Goal: Task Accomplishment & Management: Manage account settings

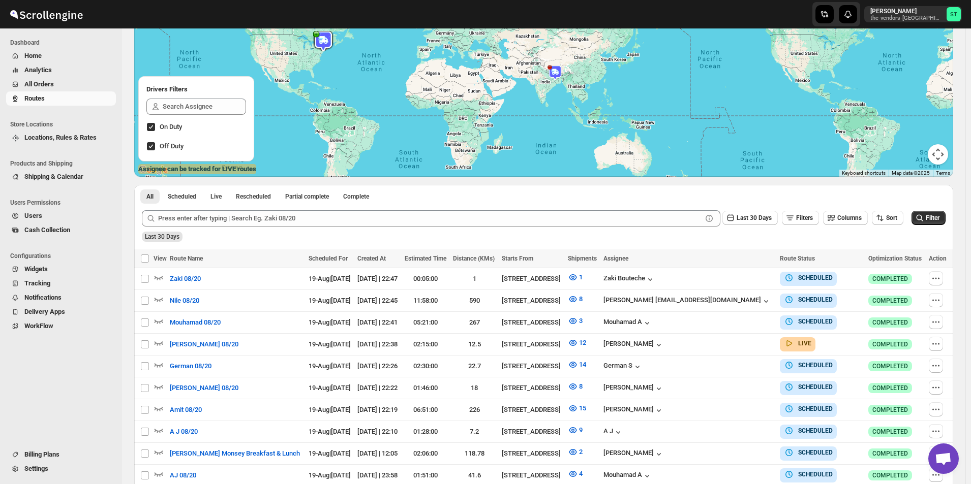
scroll to position [102, 0]
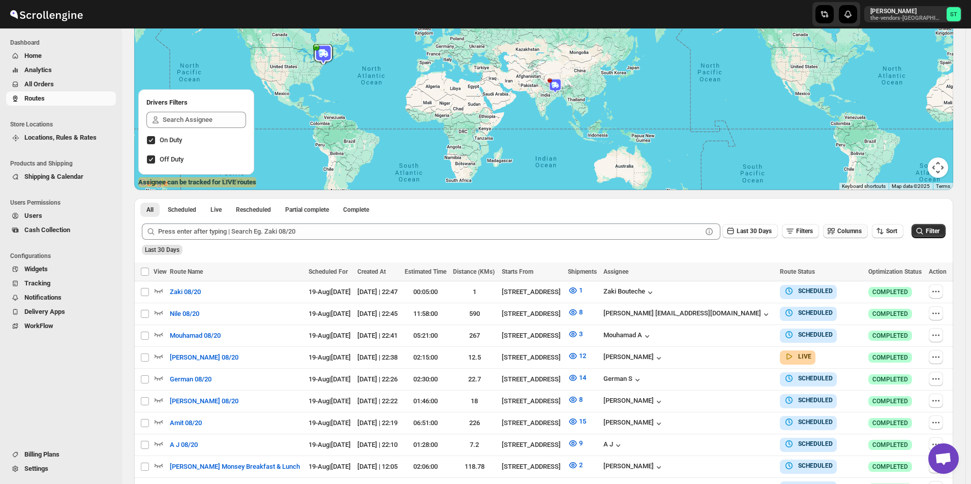
click at [842, 228] on span "Columns" at bounding box center [849, 231] width 24 height 7
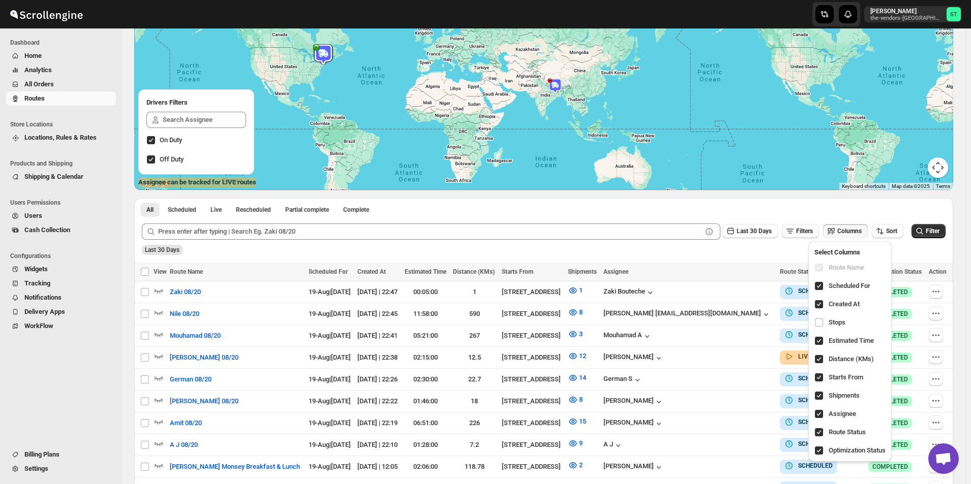
click at [801, 232] on span "Filters" at bounding box center [804, 231] width 17 height 7
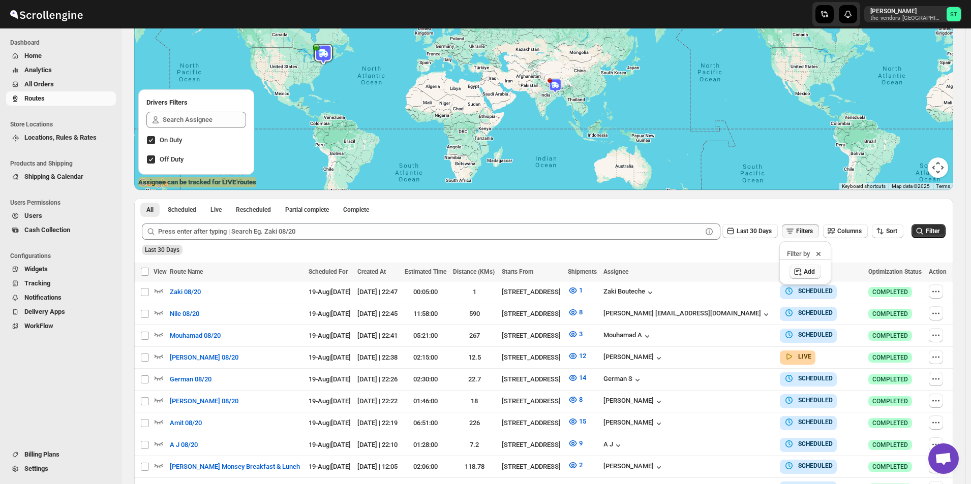
click at [805, 272] on span "Add" at bounding box center [809, 272] width 11 height 8
click at [778, 270] on button "Select" at bounding box center [757, 272] width 76 height 14
click at [758, 293] on button "Assignee" at bounding box center [757, 293] width 70 height 16
click at [830, 273] on div "Select value" at bounding box center [829, 271] width 51 height 8
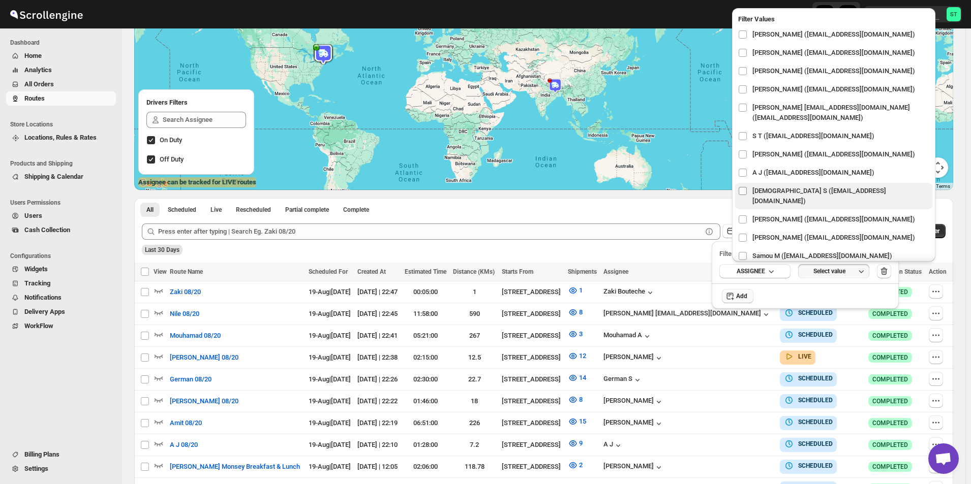
click at [743, 191] on input "checkbox" at bounding box center [743, 191] width 8 height 8
checkbox input "true"
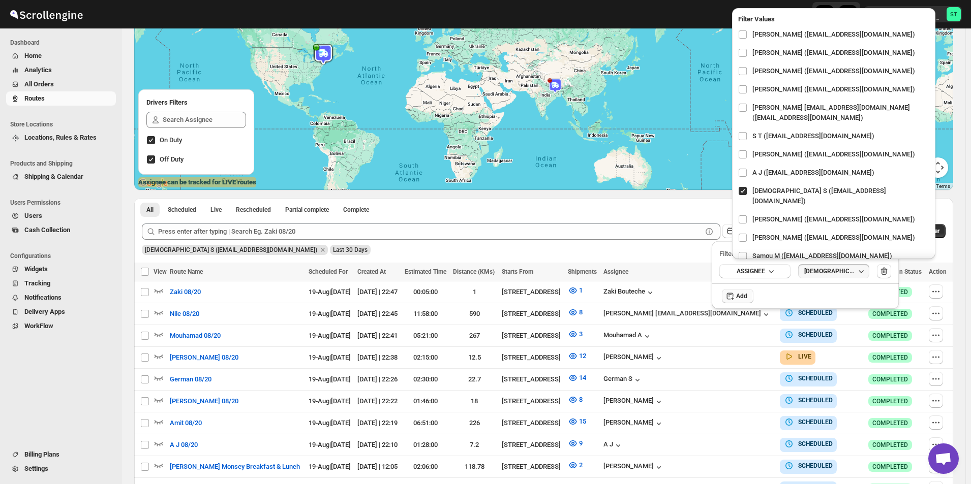
click at [636, 157] on div at bounding box center [543, 93] width 819 height 194
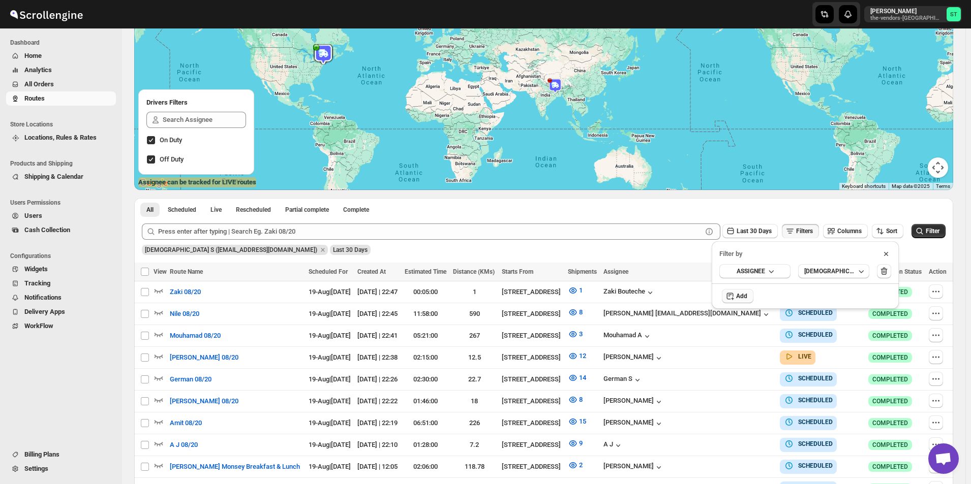
click at [919, 251] on div "[DEMOGRAPHIC_DATA] S ([EMAIL_ADDRESS][DOMAIN_NAME]) Last 30 Days" at bounding box center [543, 246] width 806 height 17
click at [887, 253] on icon at bounding box center [886, 254] width 10 height 10
click at [939, 235] on span "Filter" at bounding box center [933, 231] width 14 height 7
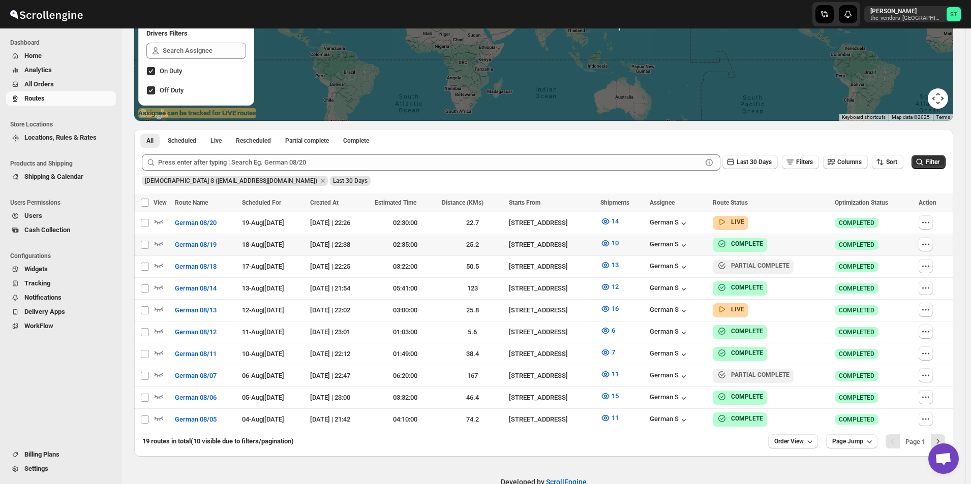
scroll to position [189, 0]
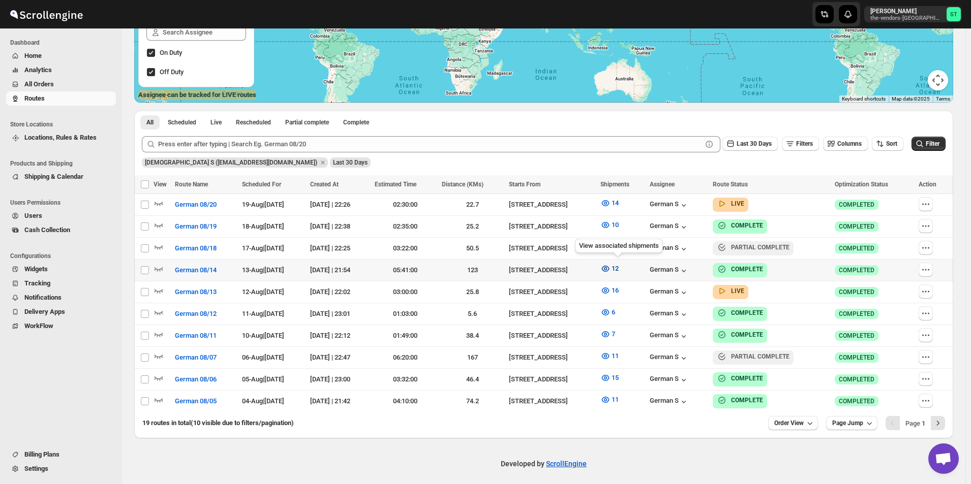
click at [610, 270] on icon "button" at bounding box center [605, 269] width 10 height 10
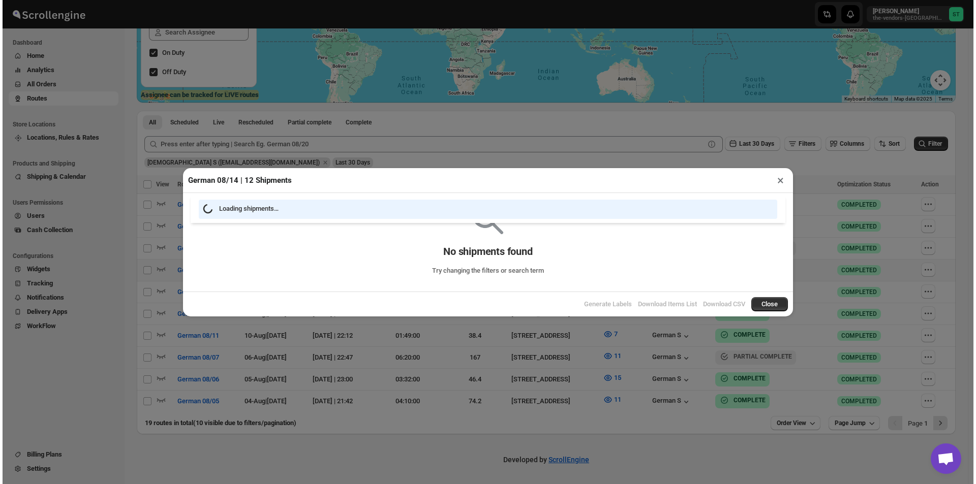
scroll to position [185, 0]
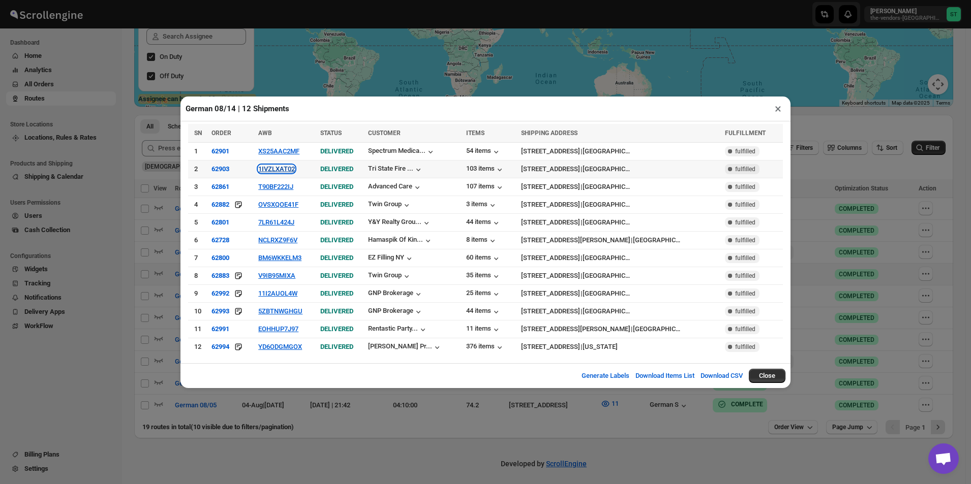
click at [282, 170] on button "1IVZLXAT02" at bounding box center [276, 169] width 37 height 8
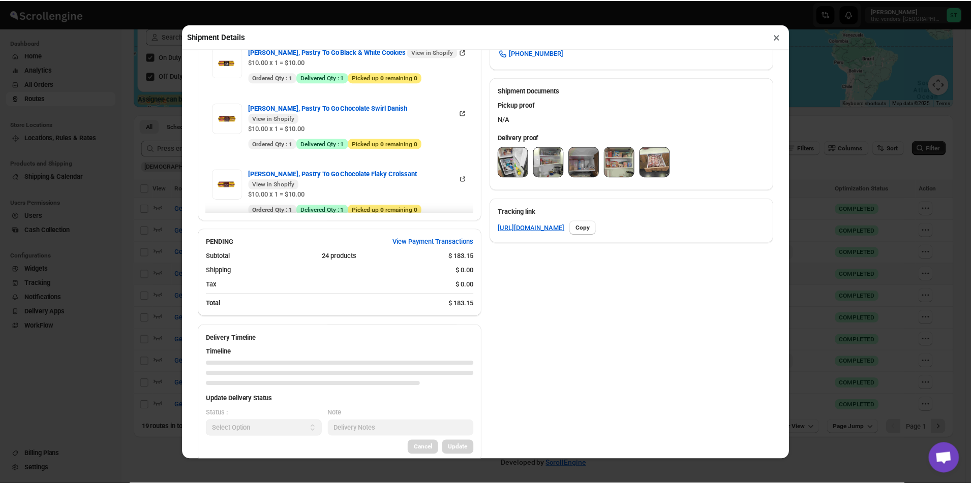
scroll to position [411, 0]
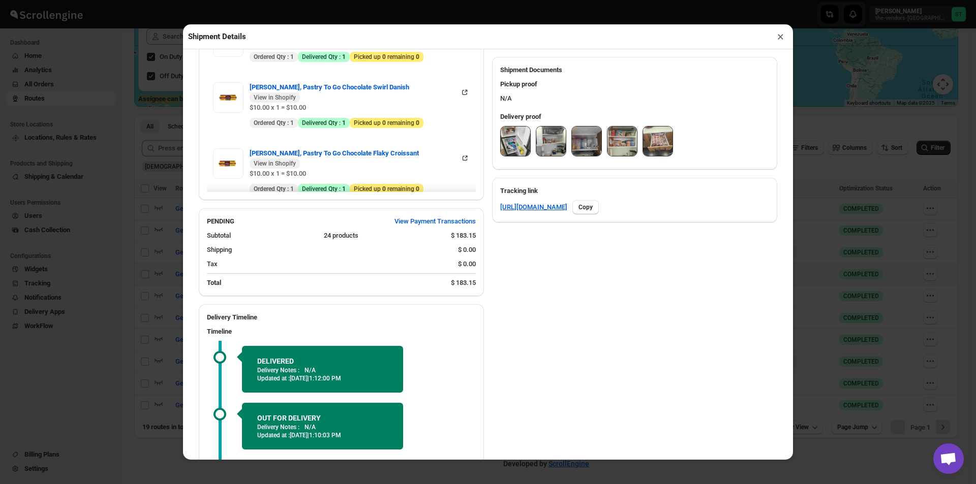
click at [501, 144] on img at bounding box center [515, 141] width 29 height 29
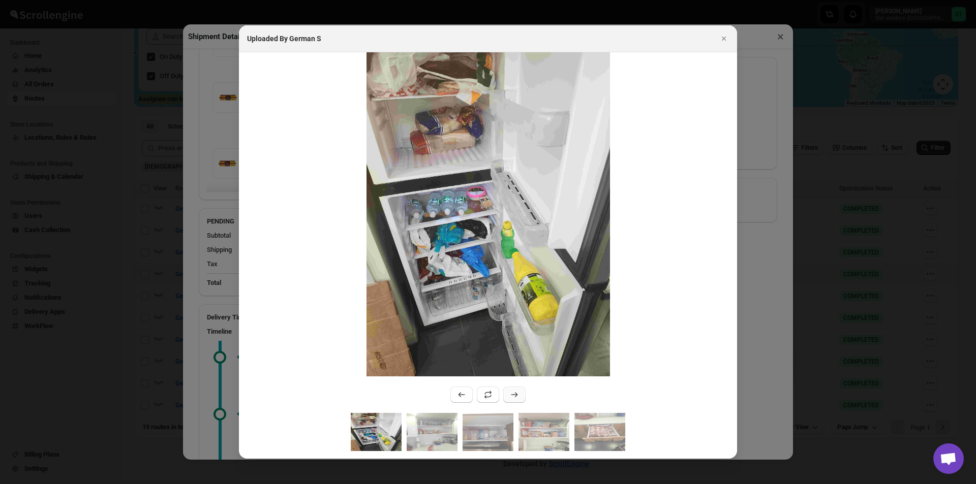
click at [514, 396] on icon ":rgph:" at bounding box center [514, 395] width 10 height 10
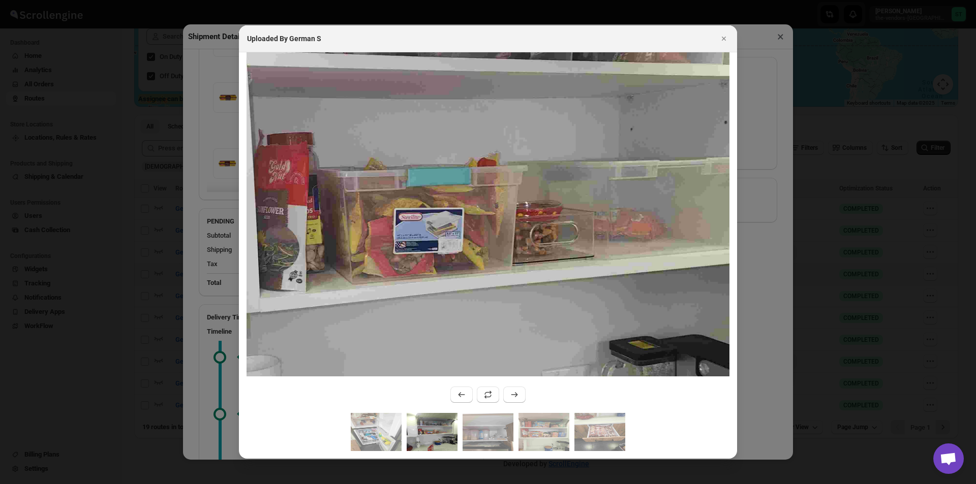
drag, startPoint x: 590, startPoint y: 153, endPoint x: 604, endPoint y: 321, distance: 167.8
click at [604, 321] on img ":rgph:" at bounding box center [460, 219] width 730 height 974
click at [514, 393] on icon ":rgph:" at bounding box center [514, 395] width 10 height 10
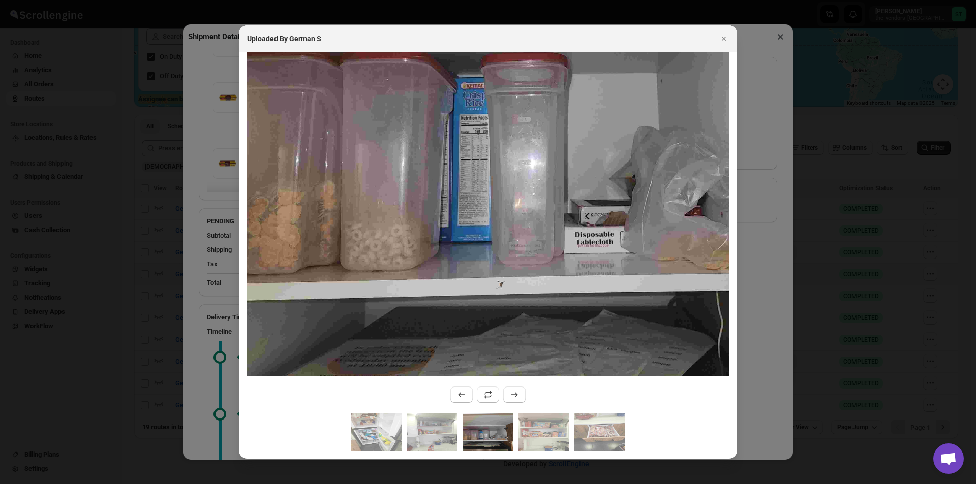
drag, startPoint x: 498, startPoint y: 181, endPoint x: 405, endPoint y: 171, distance: 93.6
click at [405, 171] on img ":rgph:" at bounding box center [549, 100] width 608 height 811
click at [516, 396] on icon ":rgph:" at bounding box center [514, 394] width 7 height 5
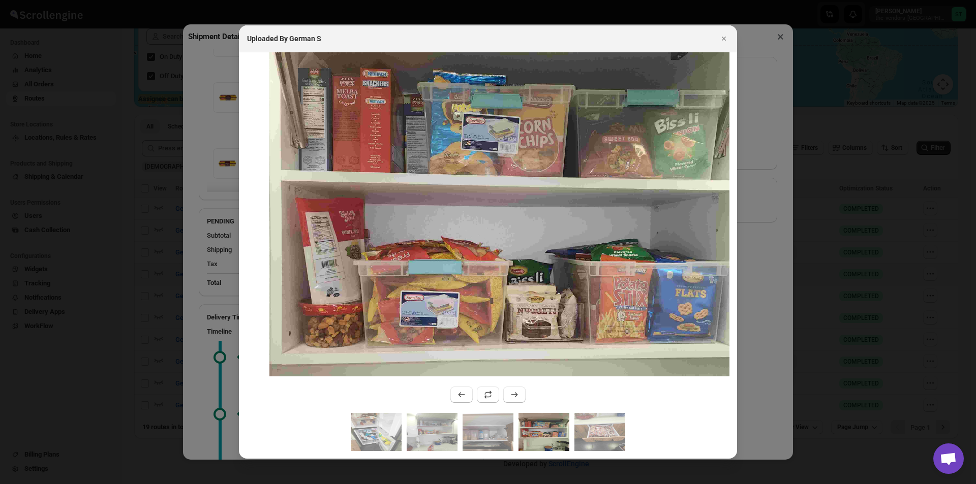
drag, startPoint x: 554, startPoint y: 184, endPoint x: 537, endPoint y: 292, distance: 109.1
click at [537, 292] on img ":rgph:" at bounding box center [512, 252] width 487 height 649
click at [463, 400] on icon ":rgph:" at bounding box center [461, 395] width 10 height 10
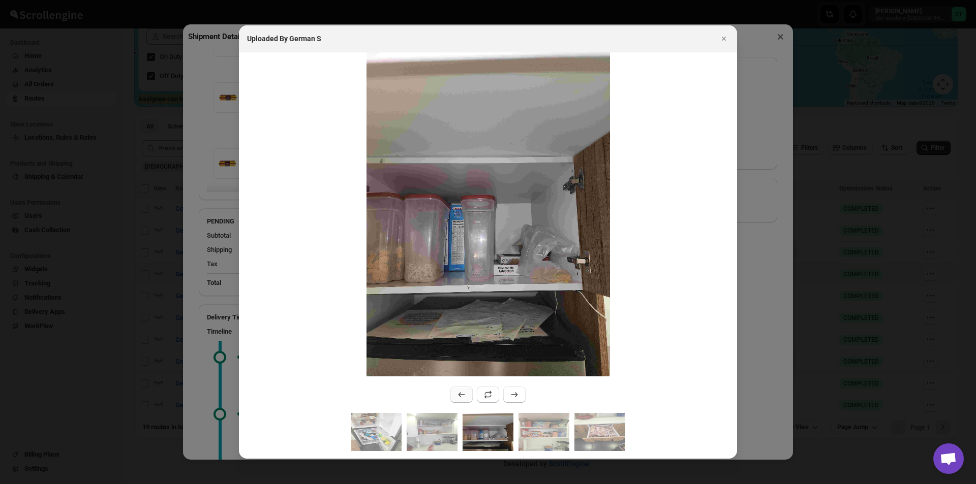
click at [463, 399] on icon ":rgph:" at bounding box center [461, 395] width 10 height 10
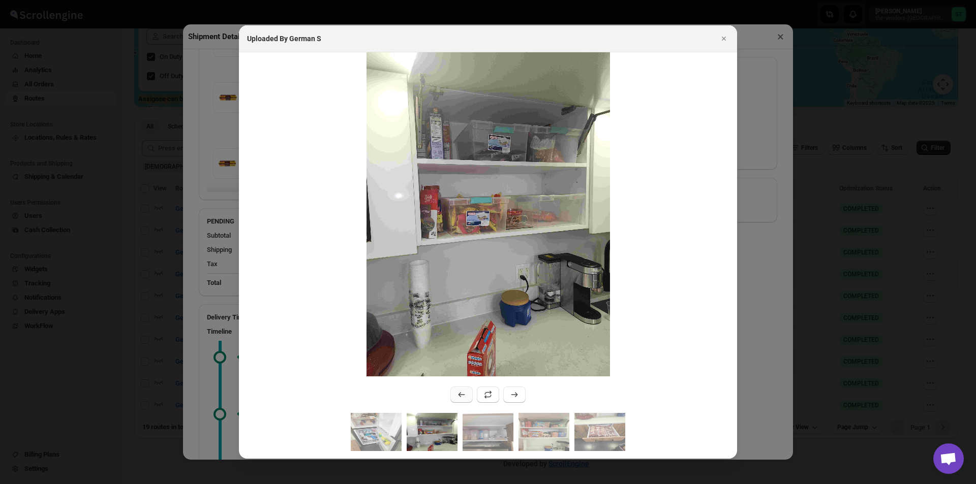
click at [463, 398] on icon ":rgph:" at bounding box center [461, 395] width 10 height 10
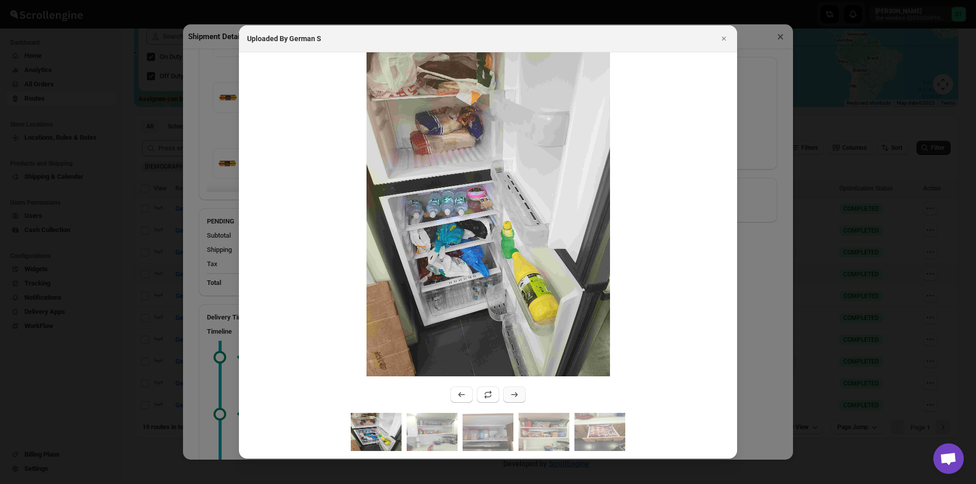
click at [507, 392] on button ":rgph:" at bounding box center [514, 395] width 22 height 16
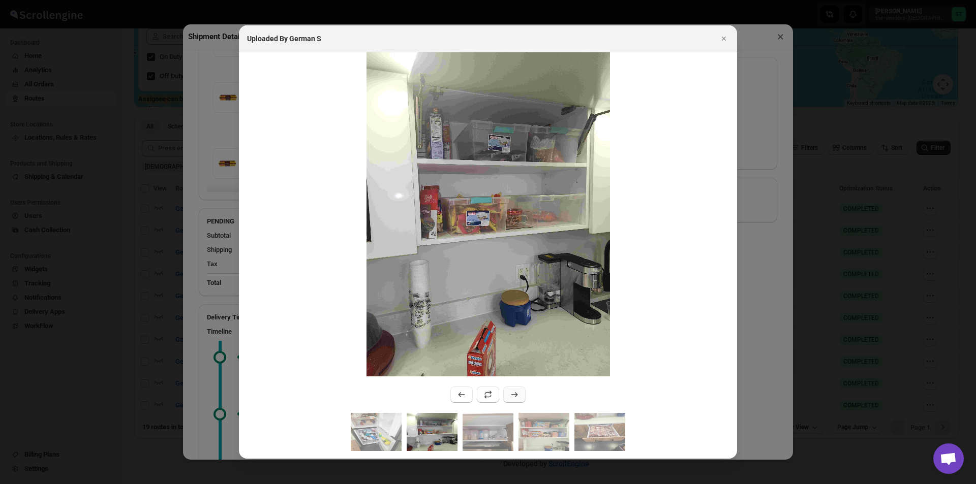
click at [510, 392] on icon ":rgph:" at bounding box center [514, 395] width 10 height 10
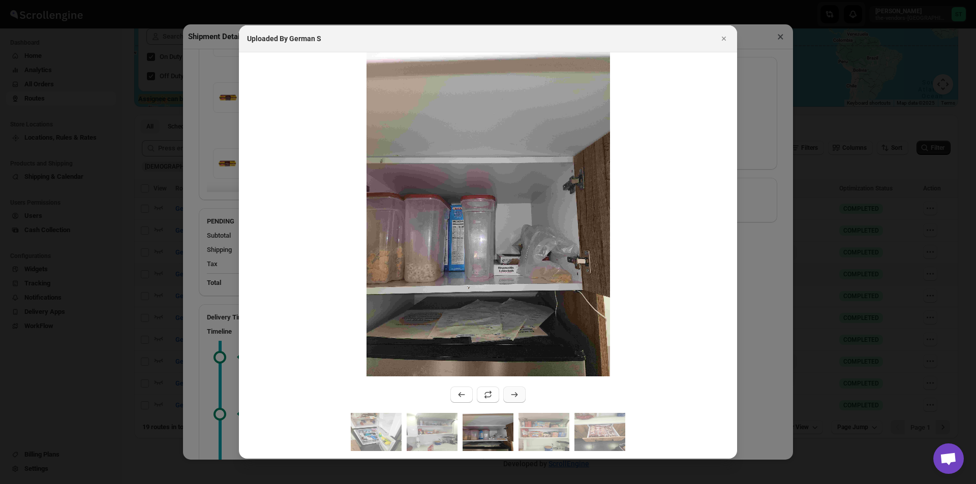
click at [510, 392] on icon ":rgph:" at bounding box center [514, 395] width 10 height 10
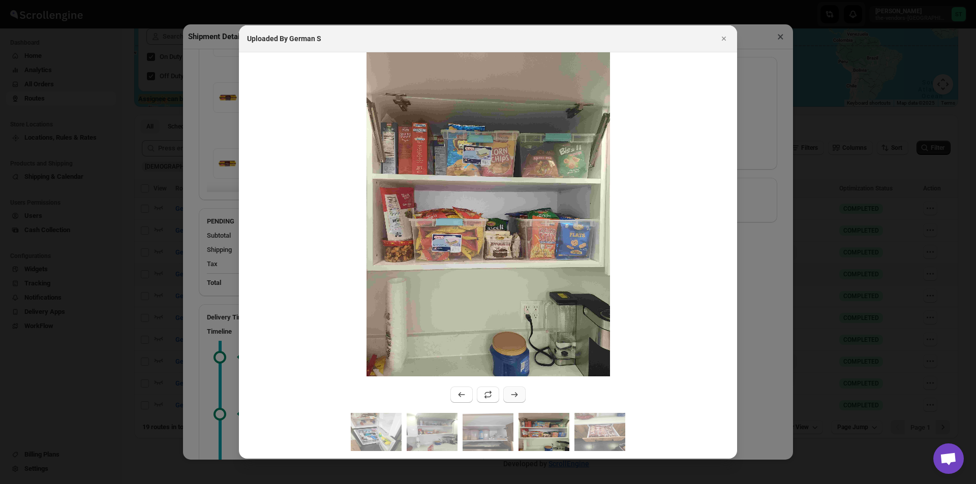
click at [510, 392] on icon ":rgph:" at bounding box center [514, 395] width 10 height 10
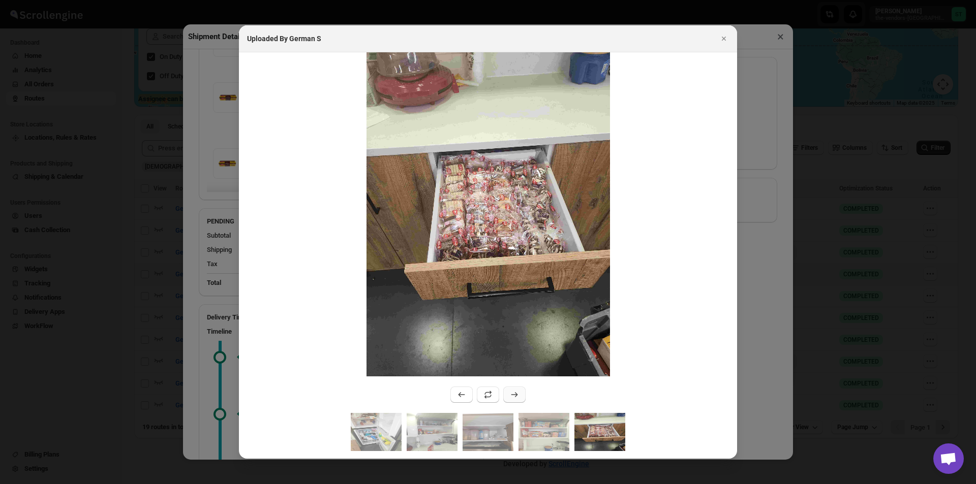
click at [510, 392] on icon ":rgph:" at bounding box center [514, 395] width 10 height 10
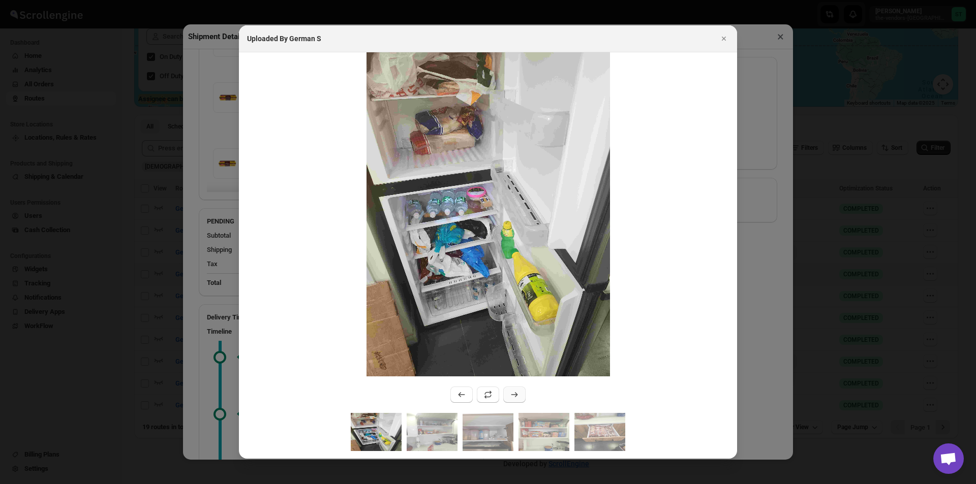
click at [510, 392] on icon ":rgph:" at bounding box center [514, 395] width 10 height 10
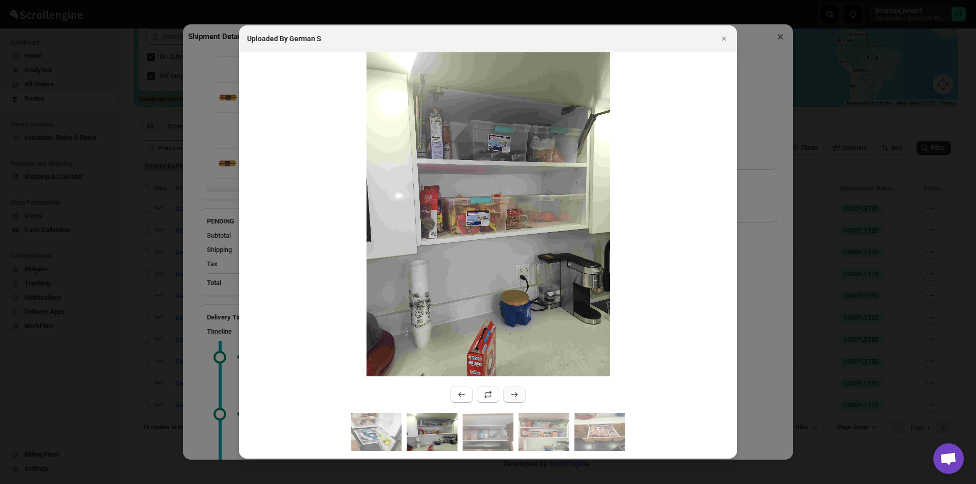
click at [510, 392] on icon ":rgph:" at bounding box center [514, 395] width 10 height 10
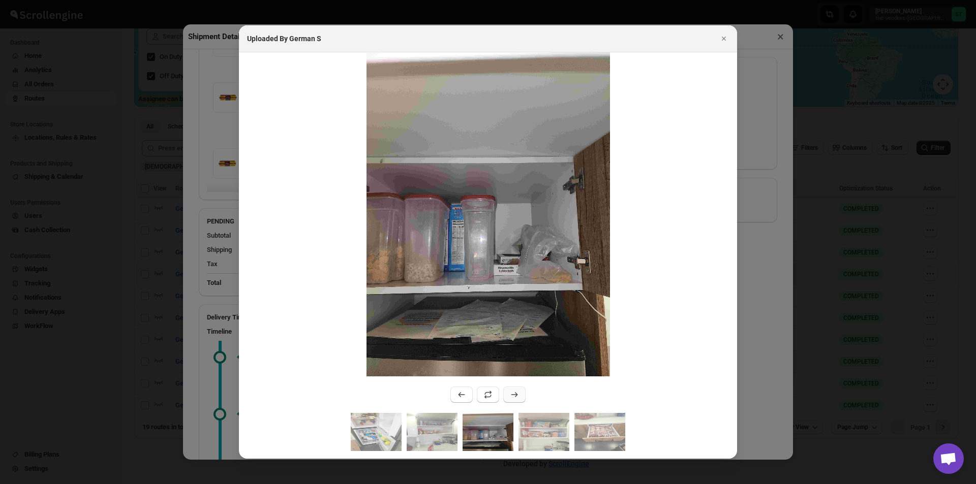
click at [510, 392] on icon ":rgph:" at bounding box center [514, 395] width 10 height 10
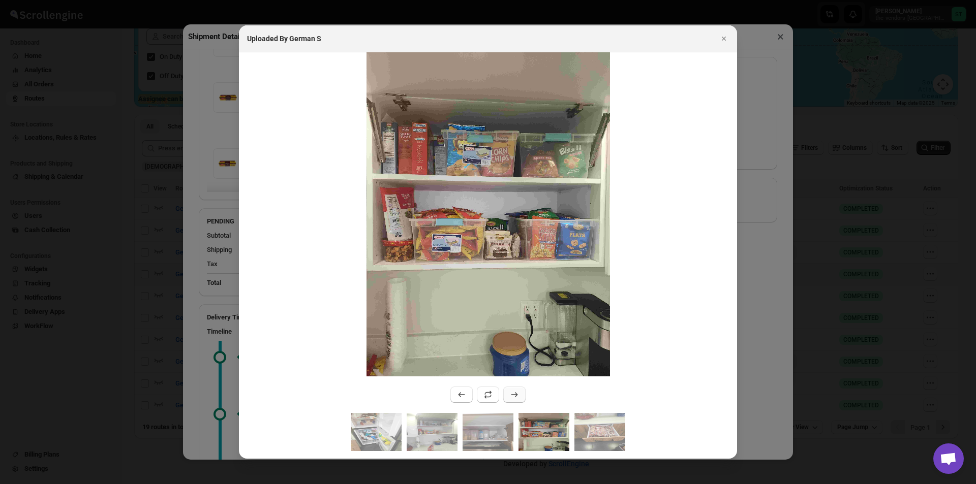
click at [510, 392] on icon ":rgph:" at bounding box center [514, 395] width 10 height 10
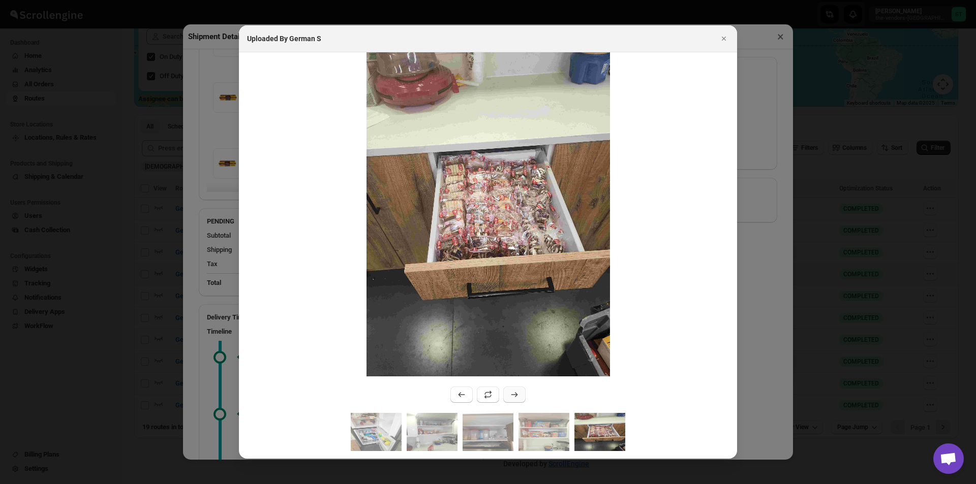
click at [510, 392] on icon ":rgph:" at bounding box center [514, 395] width 10 height 10
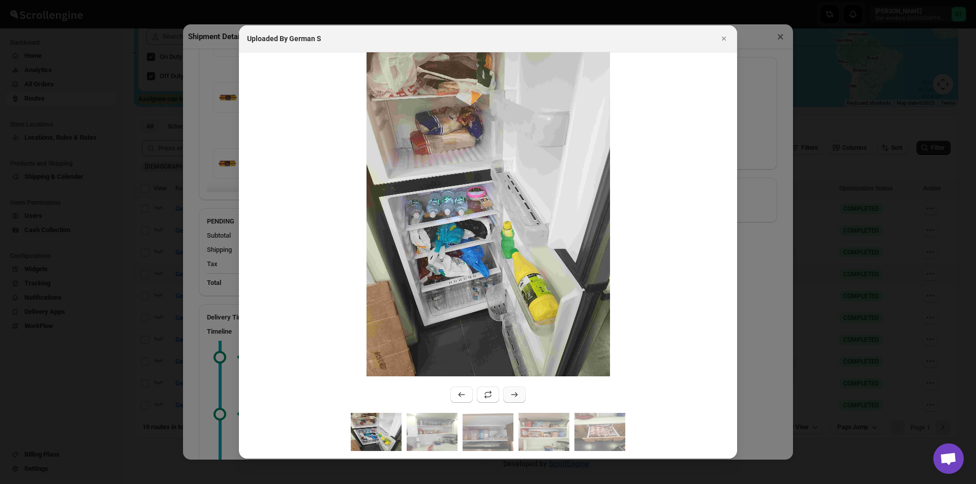
click at [510, 392] on icon ":rgph:" at bounding box center [514, 395] width 10 height 10
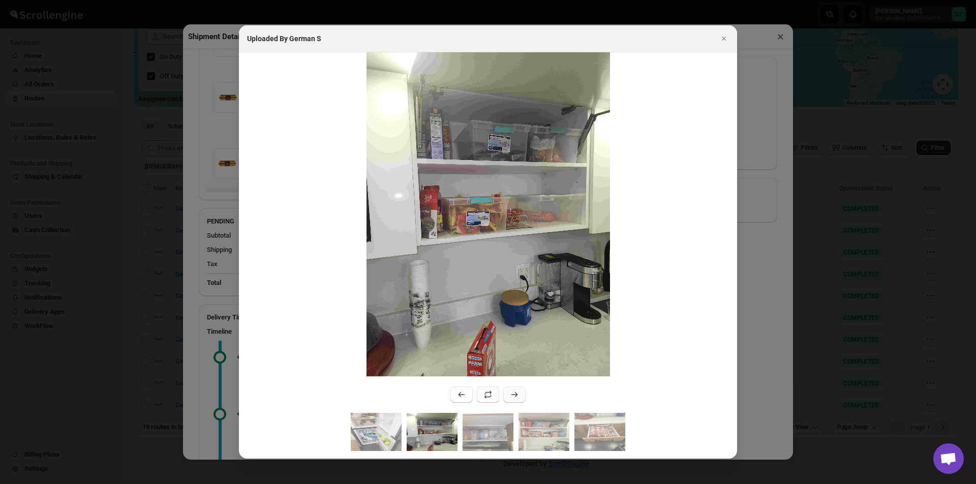
click at [510, 392] on icon ":rgph:" at bounding box center [514, 395] width 10 height 10
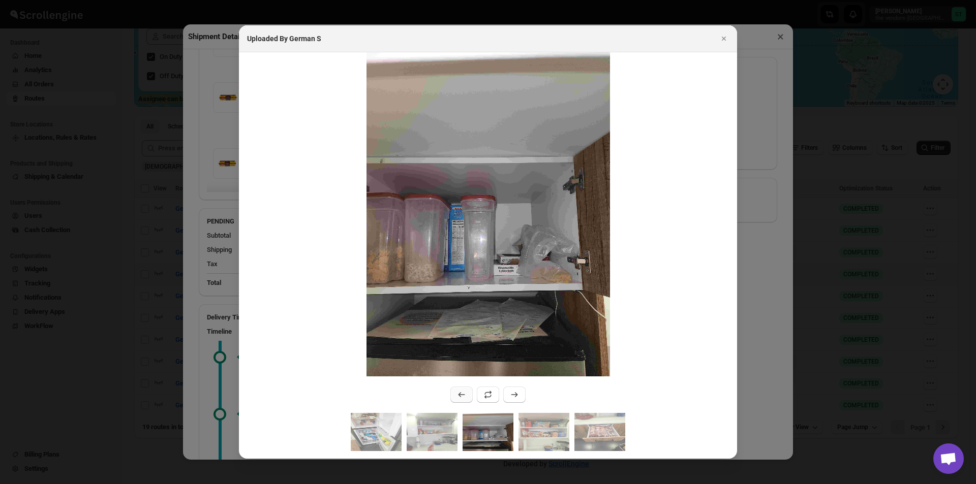
click at [466, 397] on icon ":rgph:" at bounding box center [461, 395] width 10 height 10
click at [465, 396] on icon ":rgph:" at bounding box center [461, 395] width 10 height 10
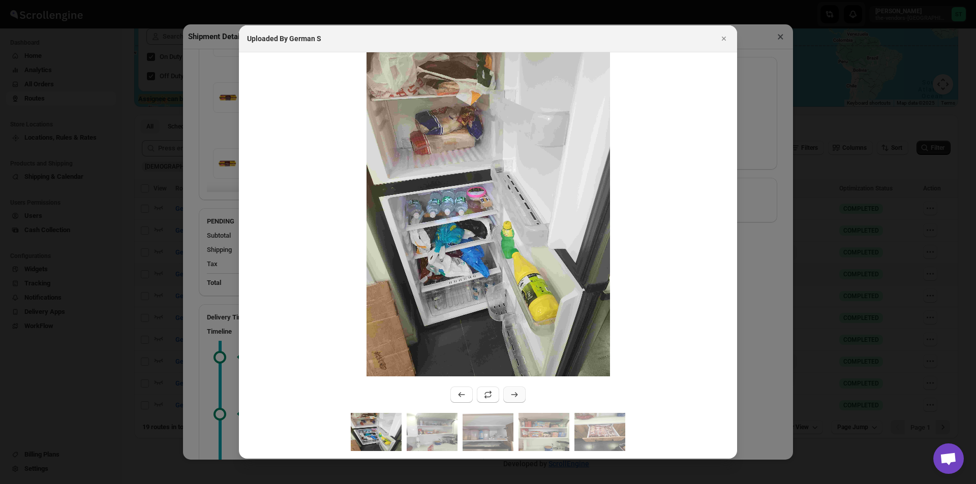
click at [516, 394] on icon ":rgph:" at bounding box center [514, 394] width 7 height 5
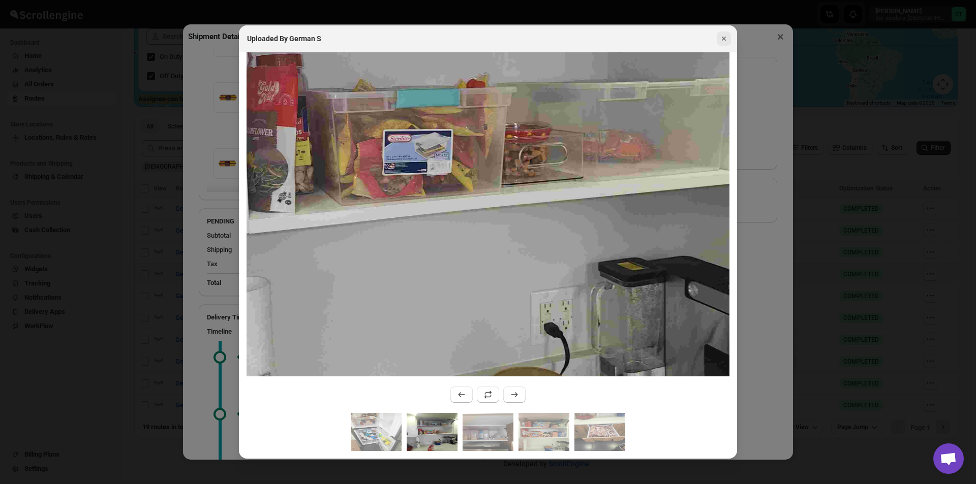
click at [721, 36] on icon "Close" at bounding box center [724, 39] width 10 height 10
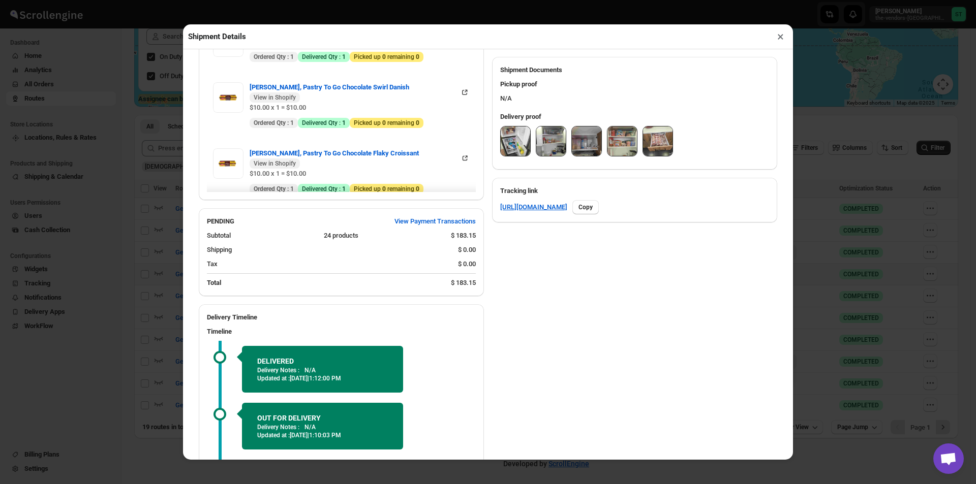
click at [777, 44] on button "×" at bounding box center [780, 36] width 15 height 14
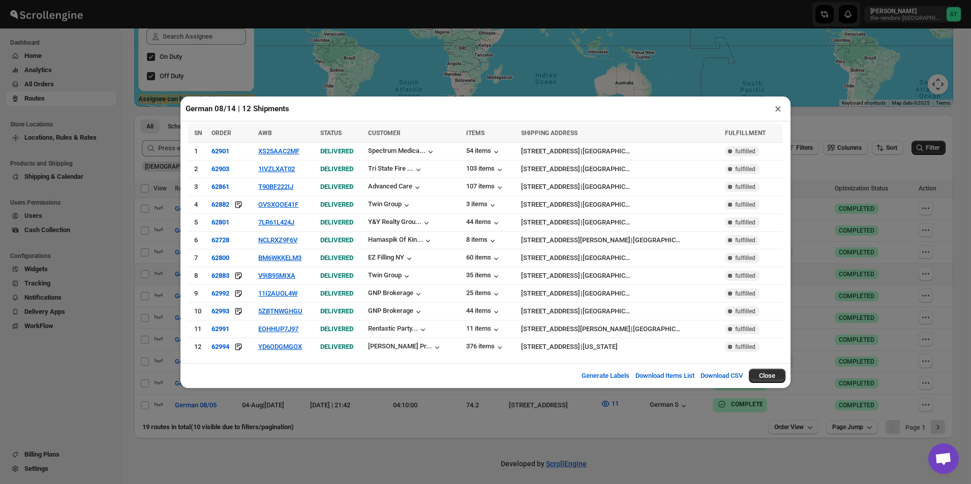
click at [773, 116] on button "×" at bounding box center [778, 109] width 15 height 14
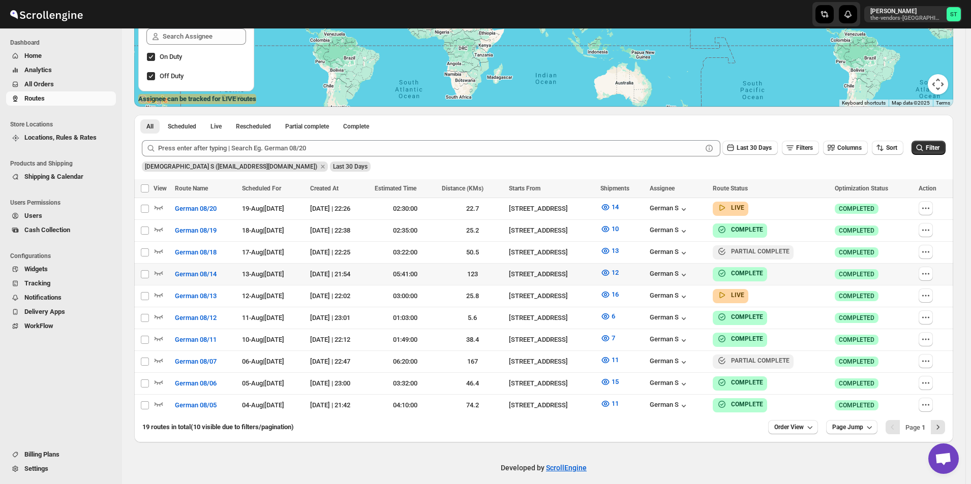
click at [46, 96] on span "Routes" at bounding box center [68, 99] width 89 height 10
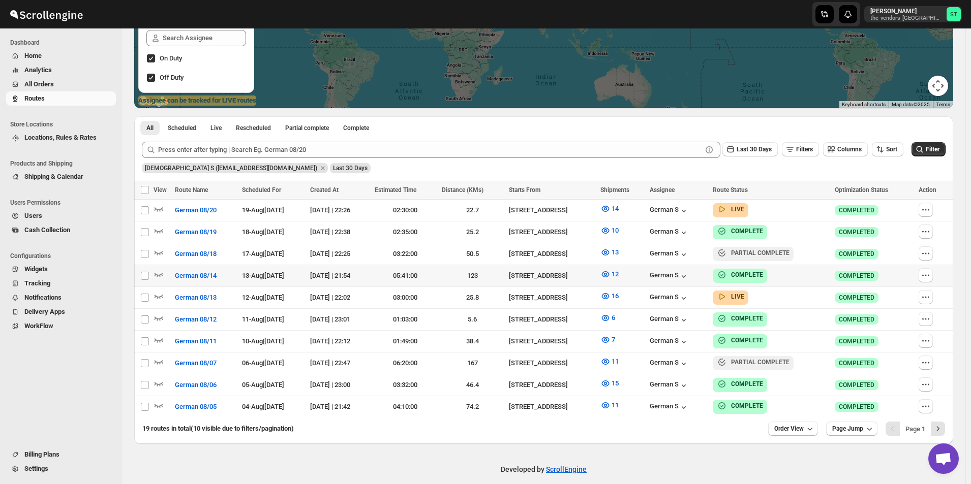
scroll to position [189, 0]
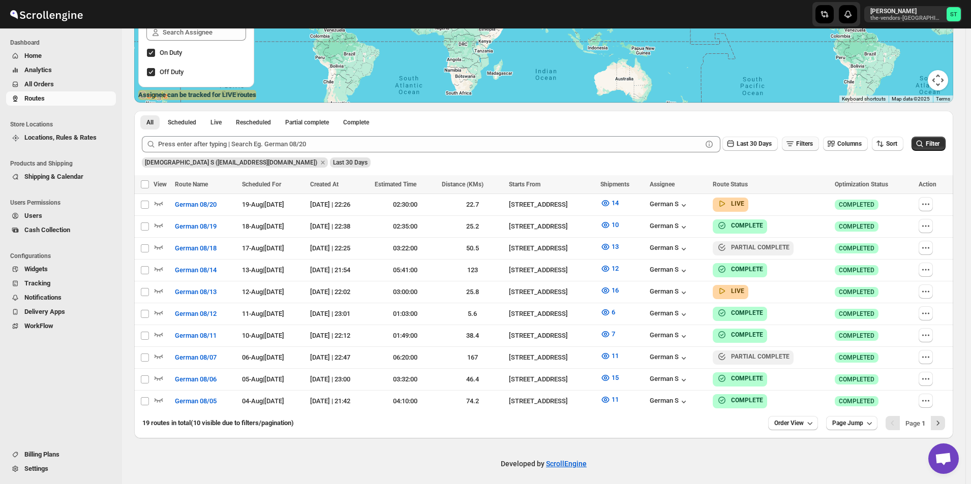
click at [812, 144] on span "Filters" at bounding box center [804, 143] width 17 height 7
click at [881, 180] on icon "button" at bounding box center [884, 184] width 10 height 10
click at [823, 163] on icon at bounding box center [818, 167] width 10 height 10
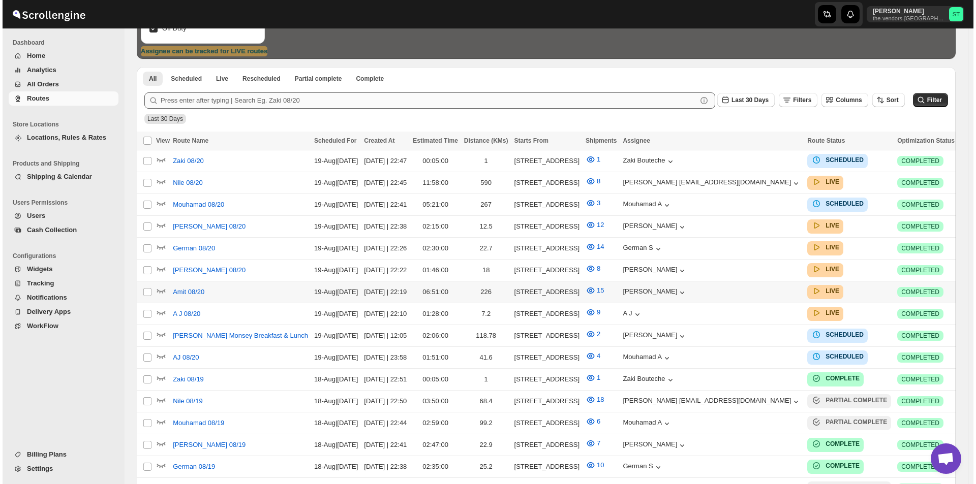
scroll to position [254, 0]
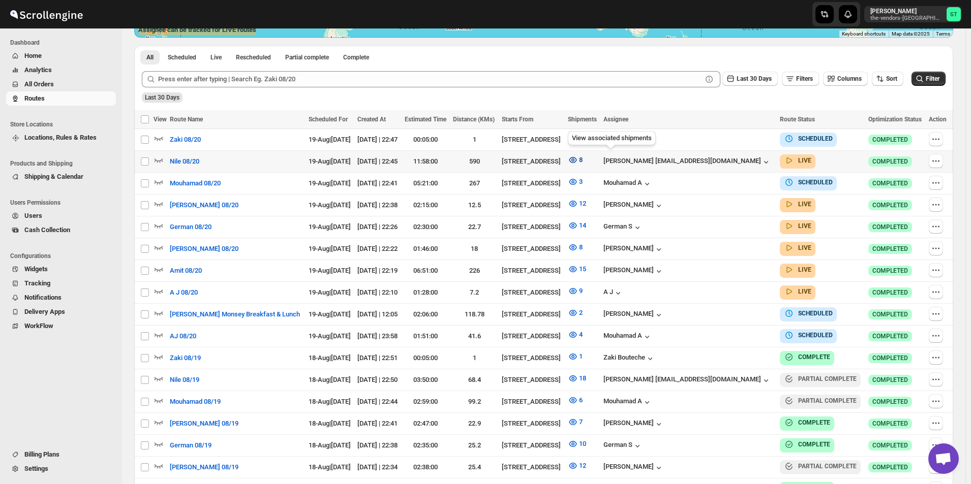
click at [578, 157] on icon "button" at bounding box center [573, 160] width 10 height 10
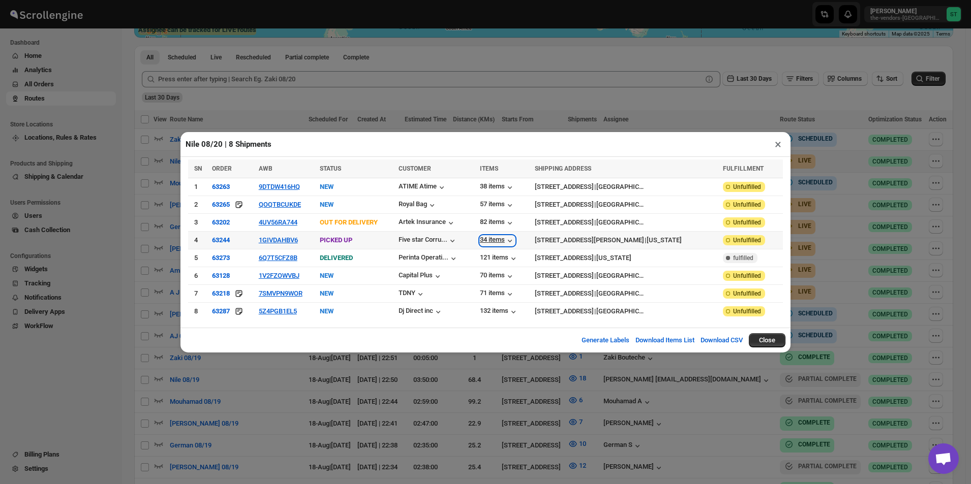
click at [515, 241] on div "34 items" at bounding box center [497, 241] width 35 height 10
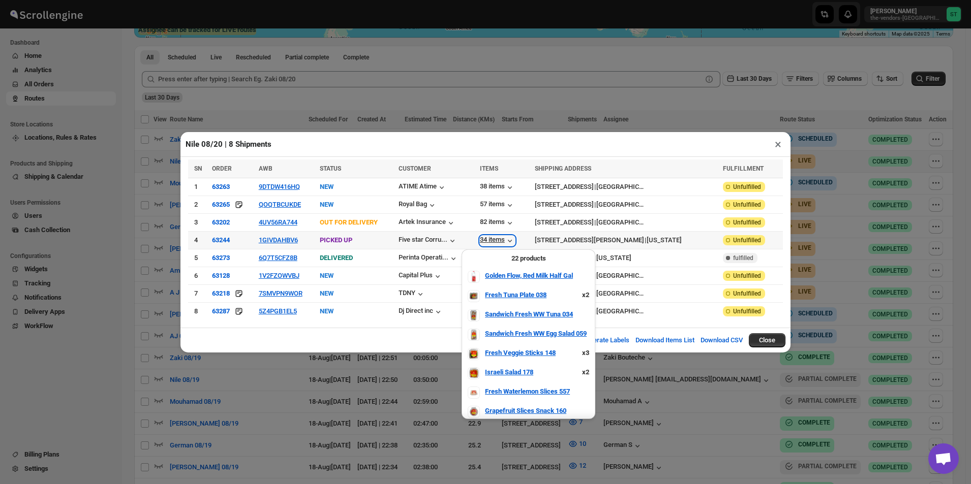
click at [515, 241] on div "34 items" at bounding box center [497, 241] width 35 height 10
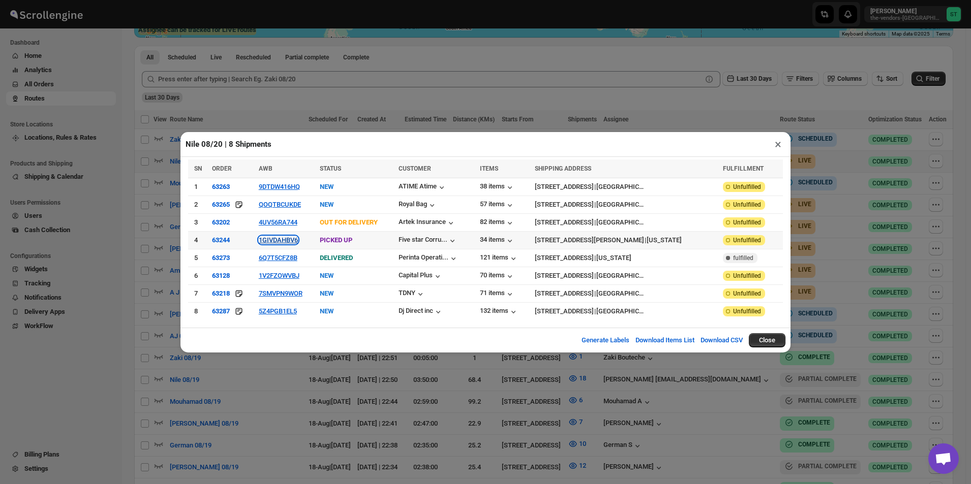
click at [280, 241] on button "1GIVDAHBV6" at bounding box center [278, 240] width 39 height 8
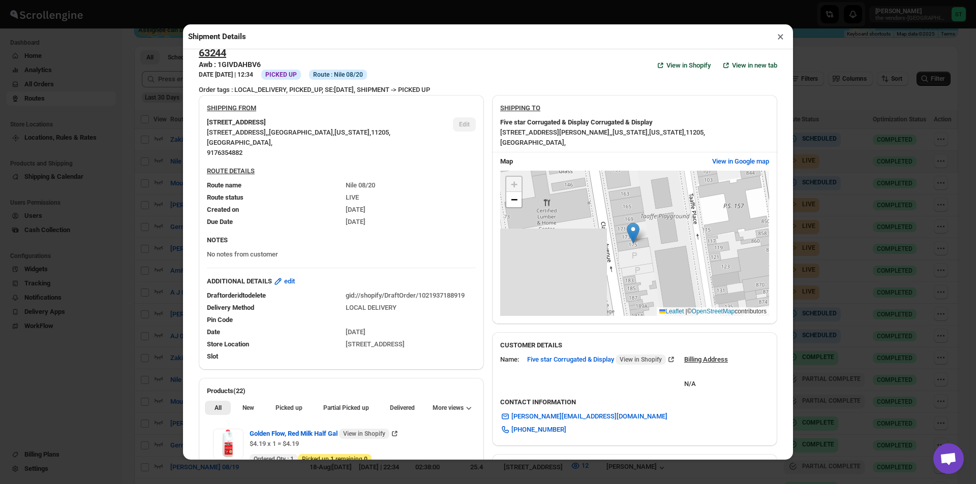
scroll to position [305, 0]
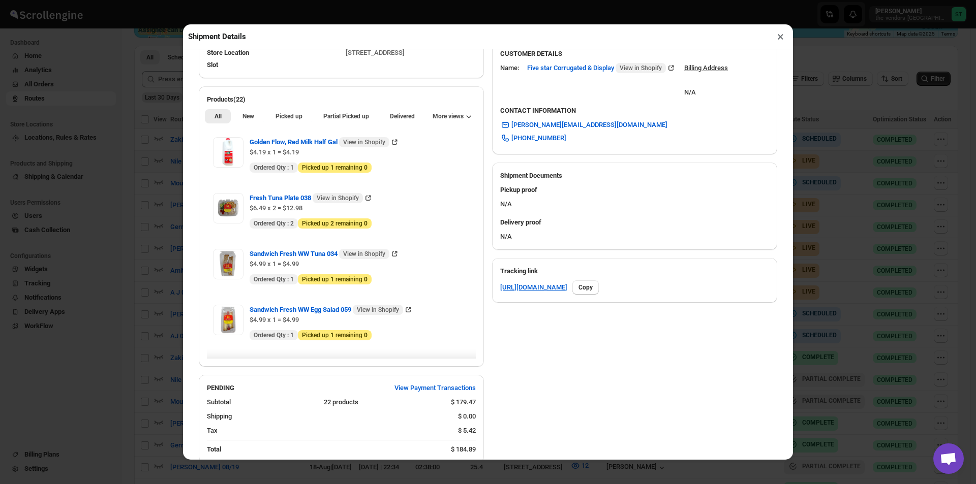
click at [242, 102] on h2 "Products(22)" at bounding box center [341, 100] width 269 height 10
click at [247, 120] on span "New" at bounding box center [248, 116] width 12 height 8
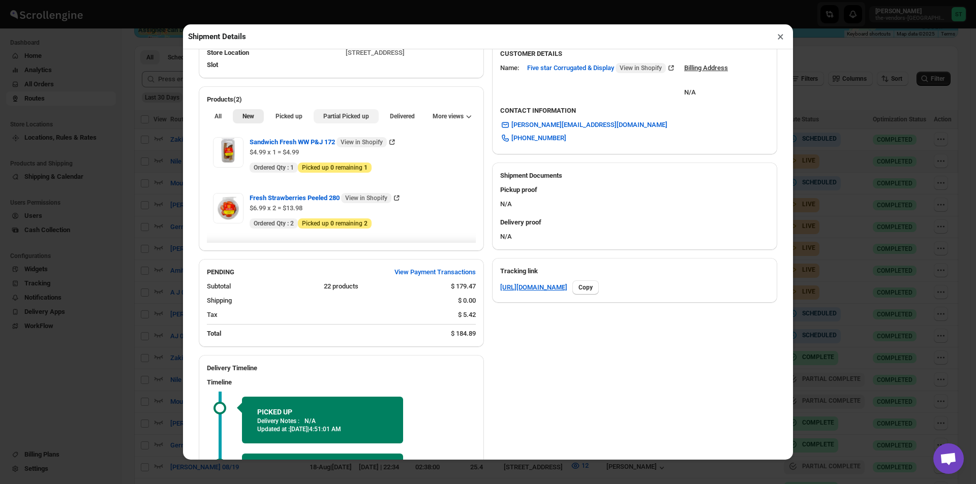
click at [344, 116] on span "Partial Picked up" at bounding box center [346, 116] width 46 height 8
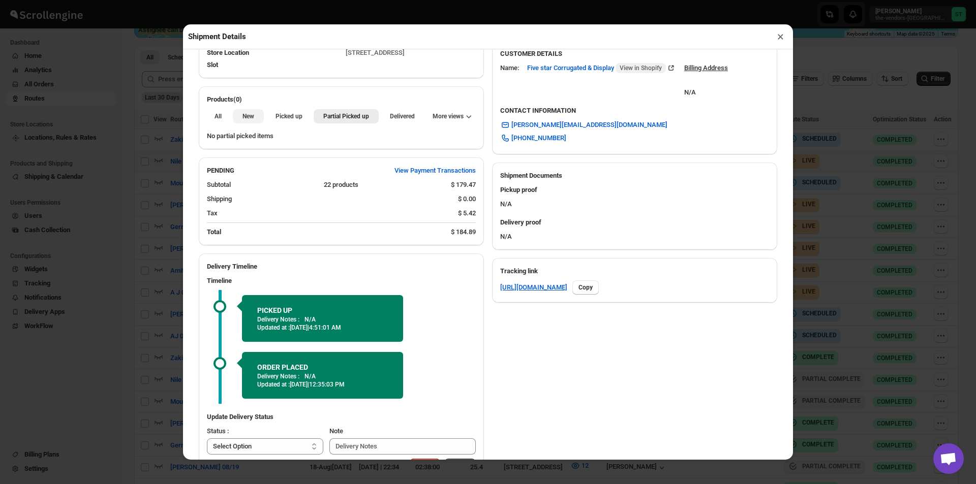
click at [242, 120] on span "New" at bounding box center [248, 116] width 12 height 8
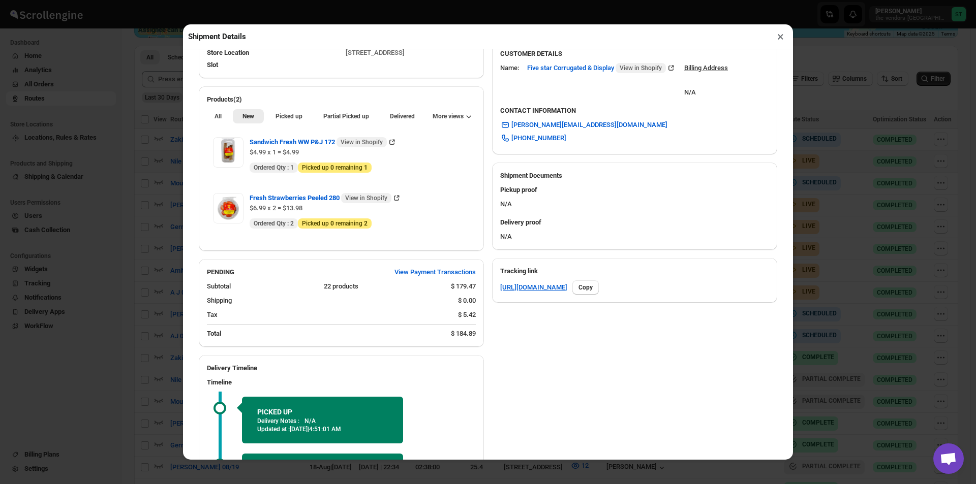
click at [776, 32] on button "×" at bounding box center [780, 36] width 15 height 14
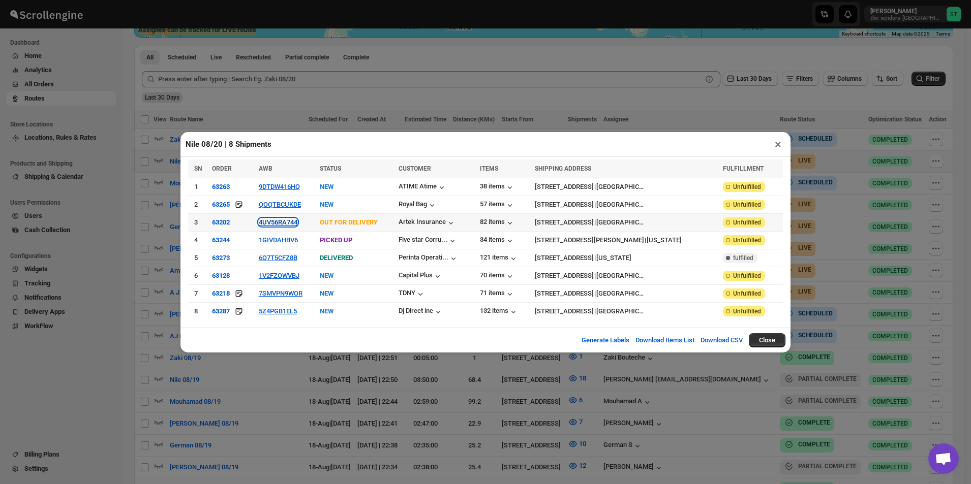
click at [280, 225] on button "4UV56RA744" at bounding box center [278, 223] width 39 height 8
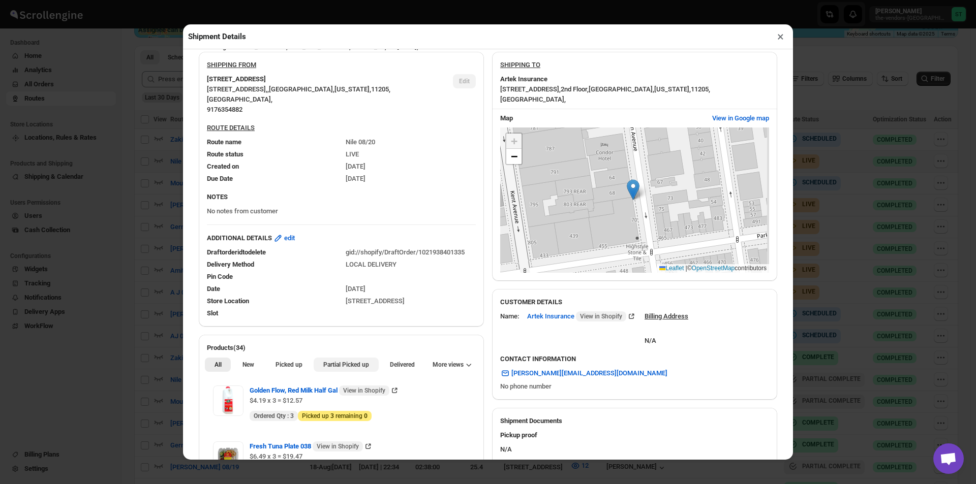
scroll to position [203, 0]
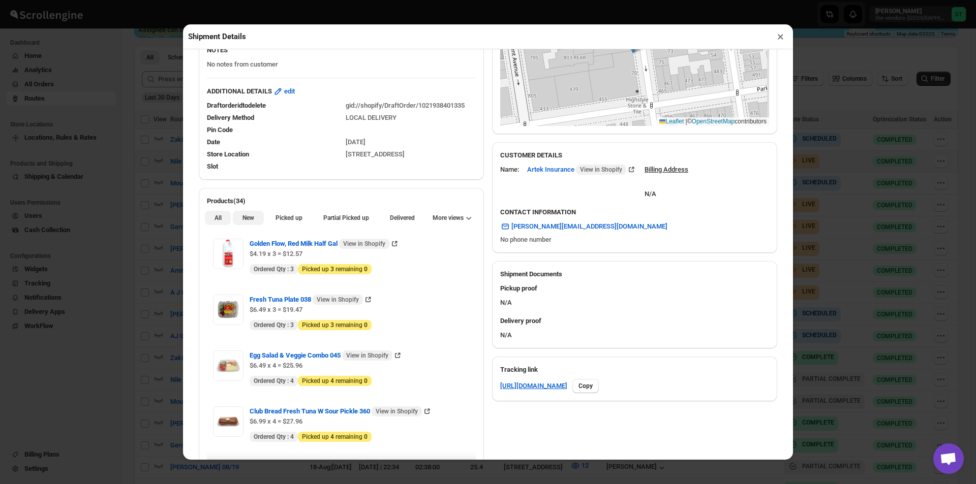
click at [236, 217] on button "New" at bounding box center [248, 218] width 30 height 14
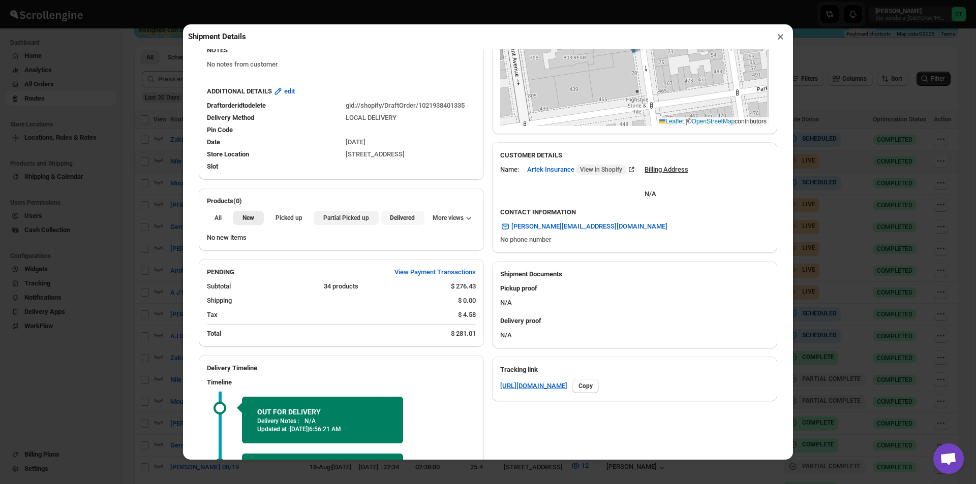
drag, startPoint x: 384, startPoint y: 218, endPoint x: 367, endPoint y: 216, distance: 17.3
click at [382, 218] on button "Delivered" at bounding box center [403, 218] width 44 height 14
click at [341, 214] on button "Partial Picked up" at bounding box center [346, 218] width 65 height 14
click at [781, 43] on button "×" at bounding box center [780, 36] width 15 height 14
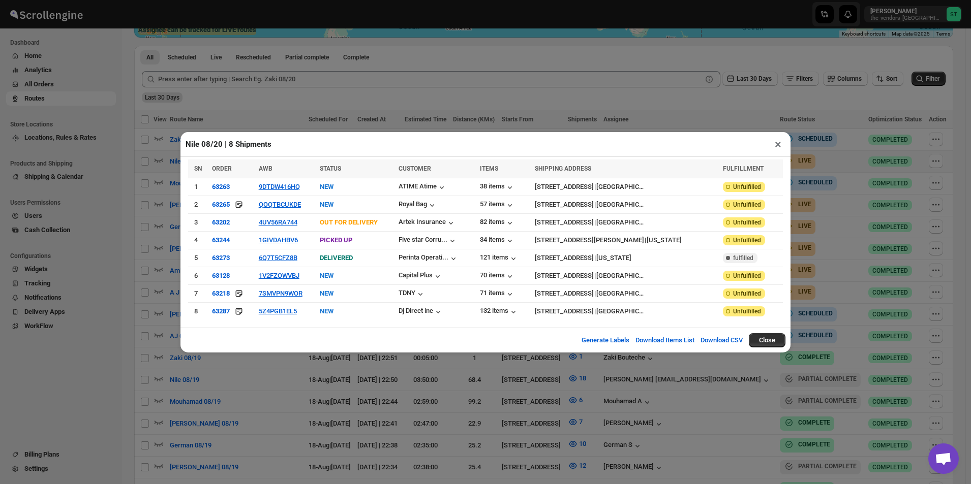
click at [778, 146] on button "×" at bounding box center [778, 144] width 15 height 14
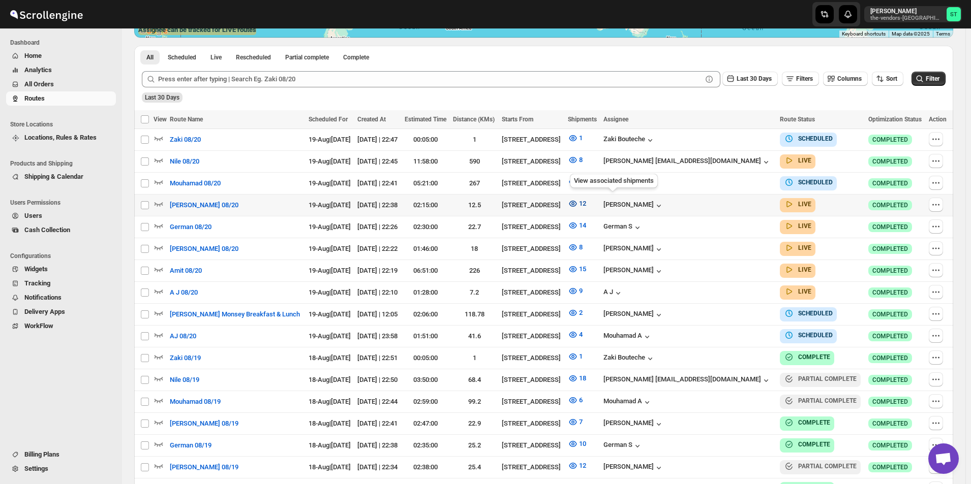
click at [578, 202] on icon "button" at bounding box center [573, 204] width 10 height 10
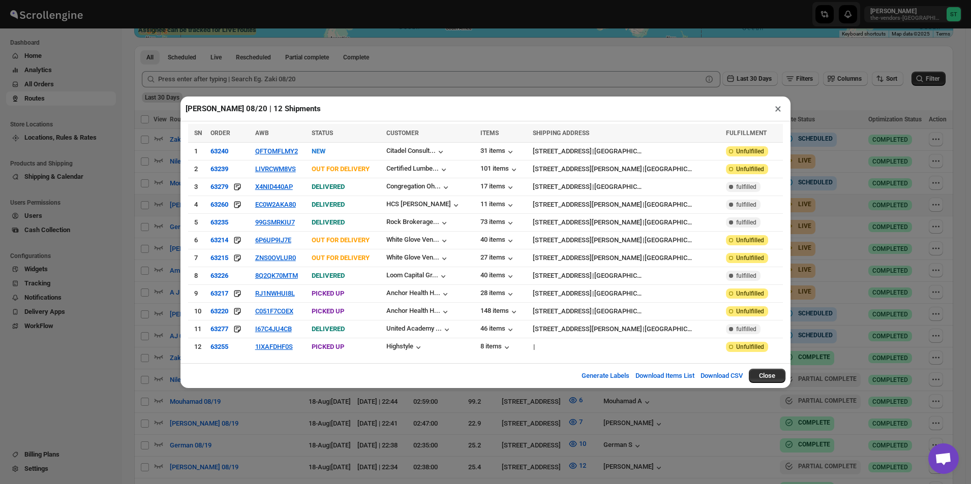
click at [774, 112] on button "×" at bounding box center [778, 109] width 15 height 14
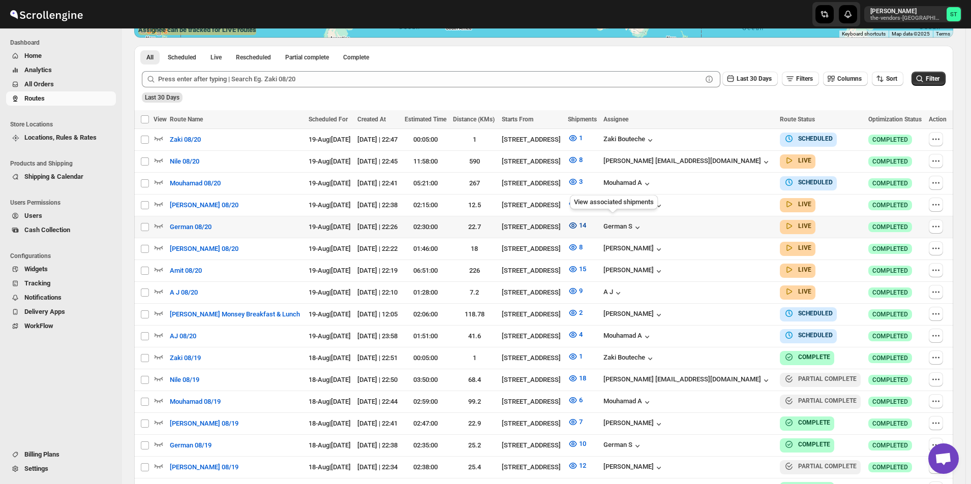
click at [578, 225] on icon "button" at bounding box center [573, 226] width 10 height 10
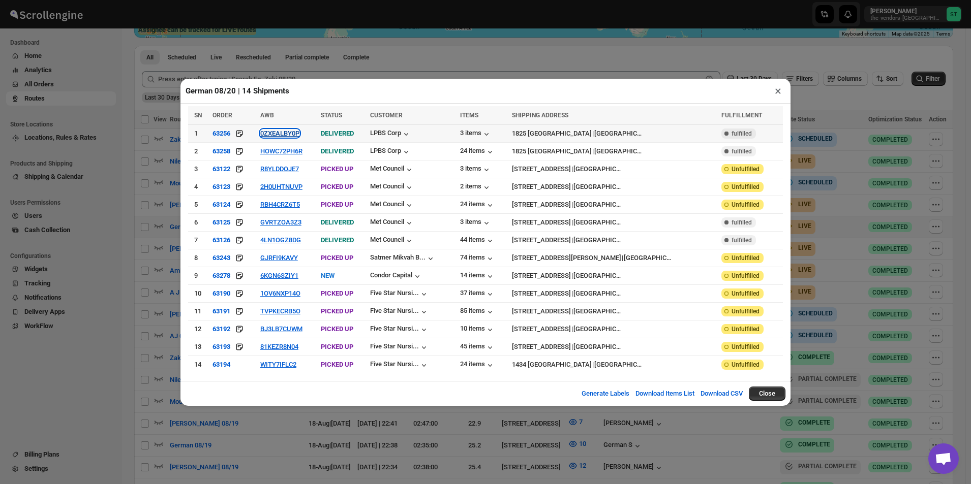
click at [299, 137] on button "0ZXEALBY0P" at bounding box center [279, 134] width 39 height 8
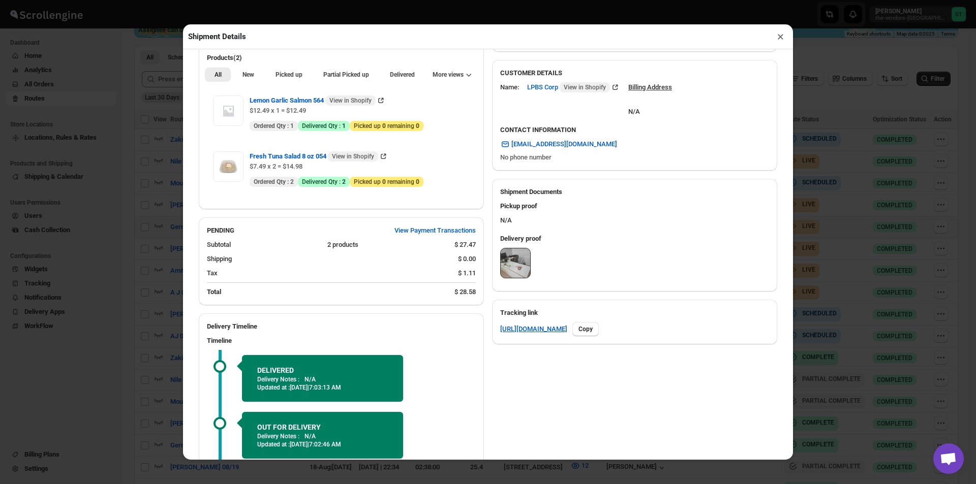
scroll to position [254, 0]
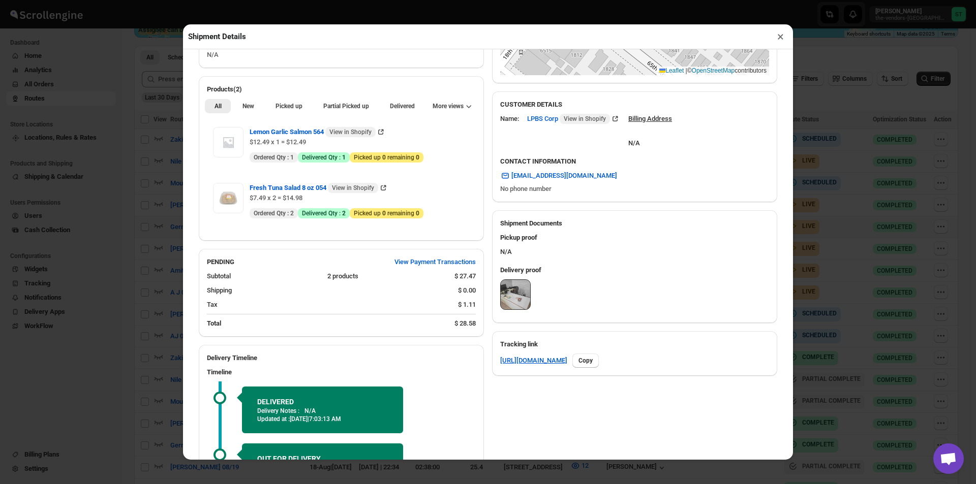
click at [247, 68] on div "ADDITIONAL DETAILS edit N/A" at bounding box center [341, 50] width 285 height 37
click at [244, 104] on span "New" at bounding box center [248, 106] width 12 height 8
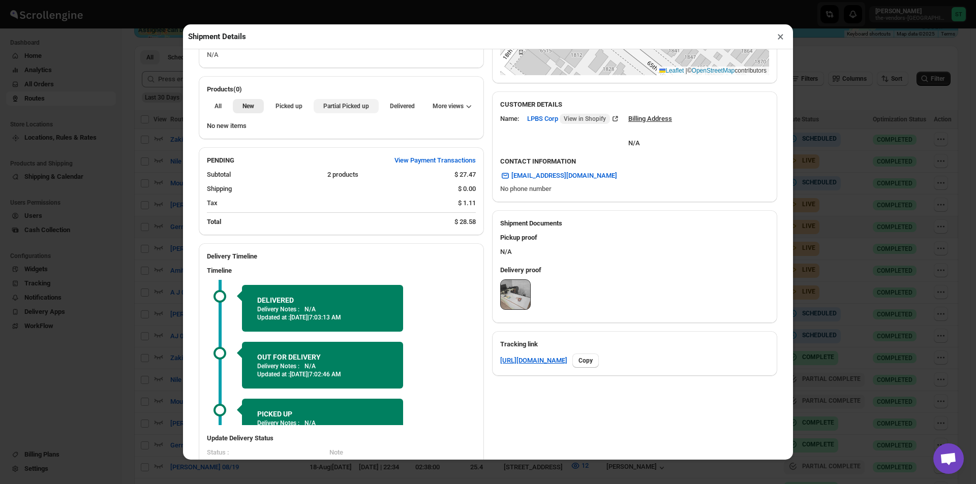
click at [350, 105] on span "Partial Picked up" at bounding box center [346, 106] width 46 height 8
click at [780, 44] on button "×" at bounding box center [780, 36] width 15 height 14
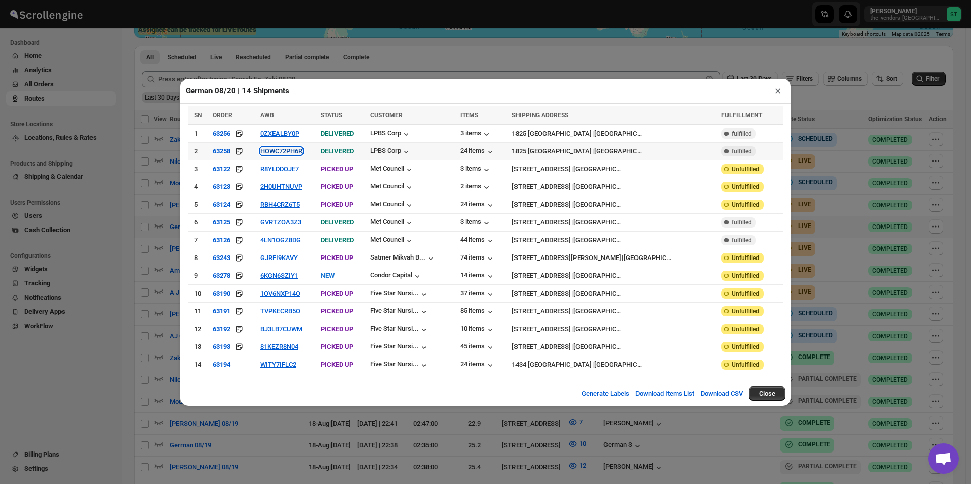
click at [301, 153] on button "HOWC72PH6R" at bounding box center [281, 151] width 42 height 8
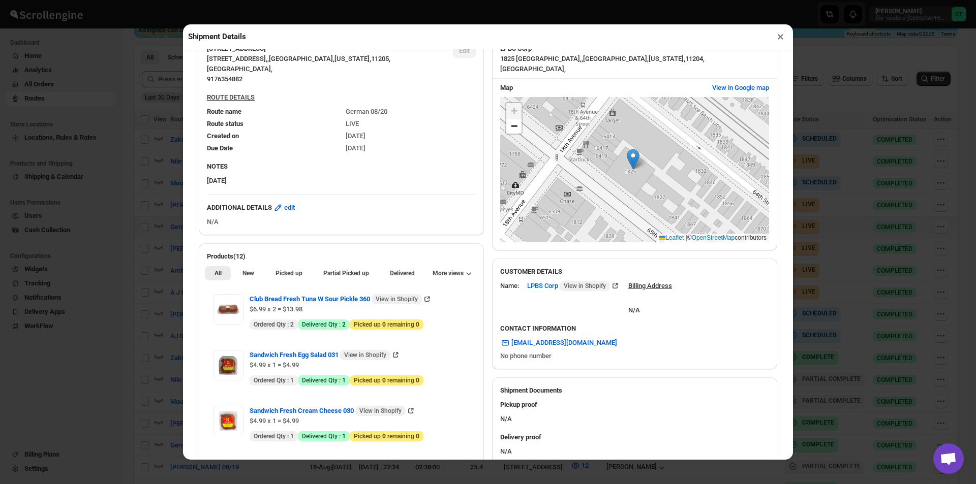
scroll to position [152, 0]
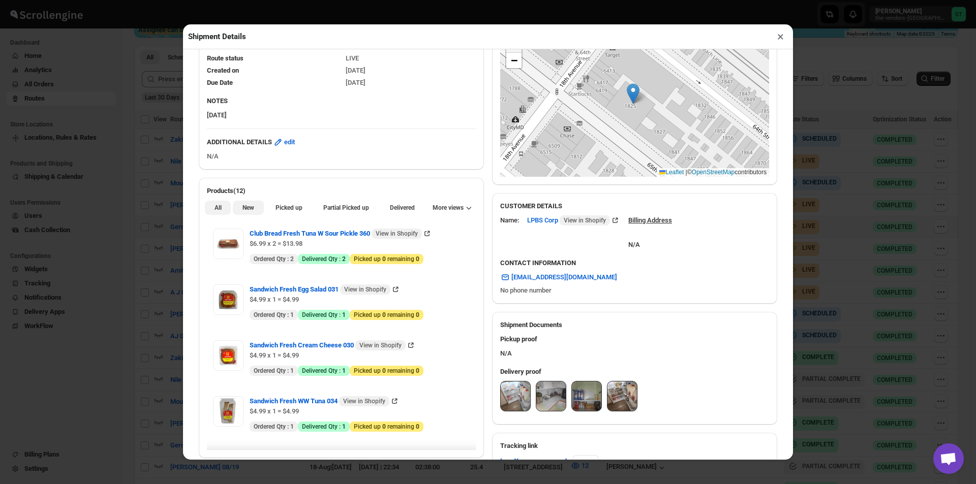
click at [257, 210] on button "New" at bounding box center [248, 208] width 30 height 14
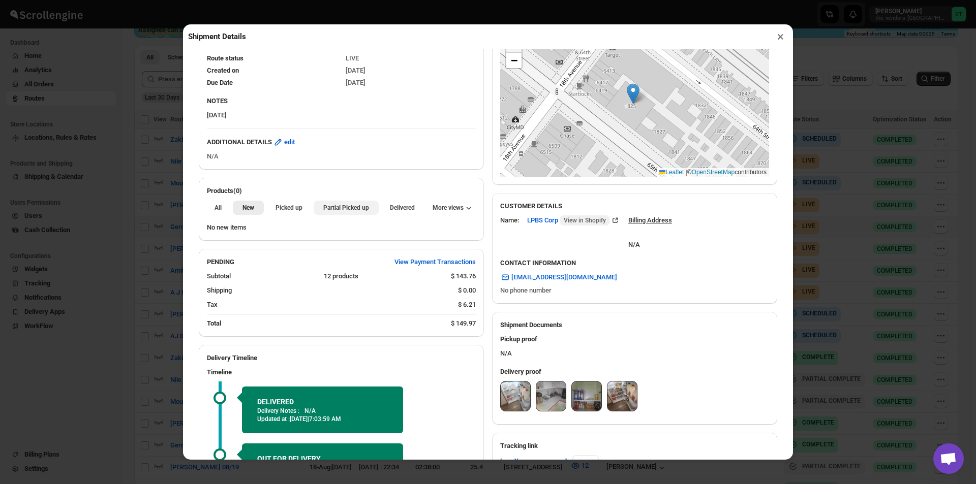
click at [350, 211] on span "Partial Picked up" at bounding box center [346, 208] width 46 height 8
click at [783, 38] on button "×" at bounding box center [780, 36] width 15 height 14
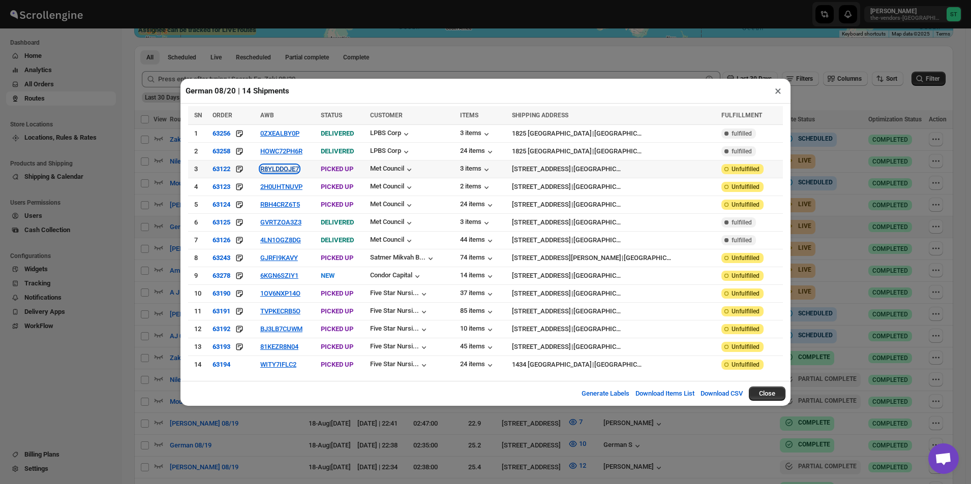
click at [291, 171] on button "R8YLDDOJE7" at bounding box center [279, 169] width 39 height 8
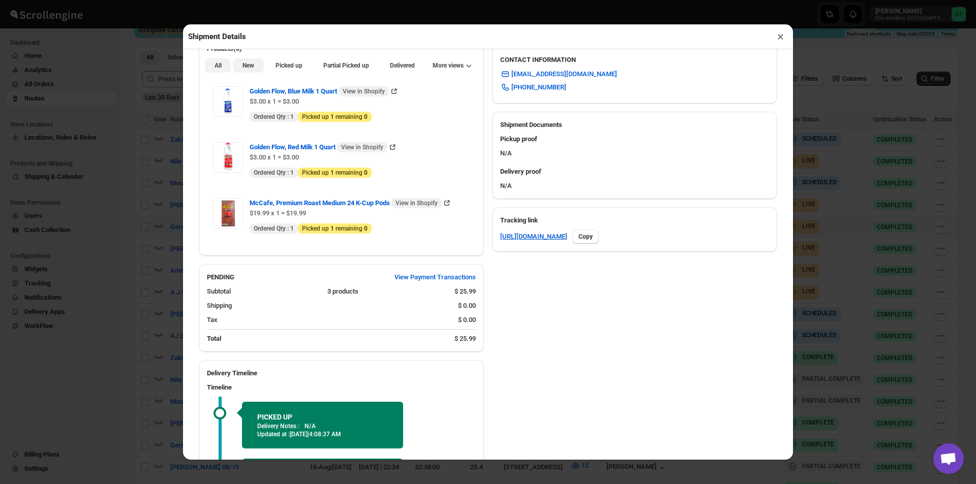
click at [255, 71] on button "New" at bounding box center [248, 65] width 30 height 14
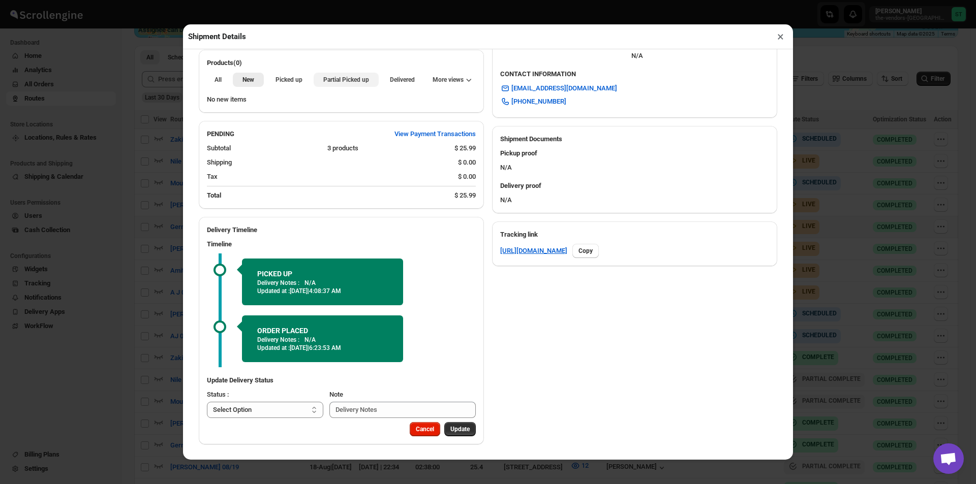
click at [336, 76] on span "Partial Picked up" at bounding box center [346, 80] width 46 height 8
click at [779, 38] on button "×" at bounding box center [780, 36] width 15 height 14
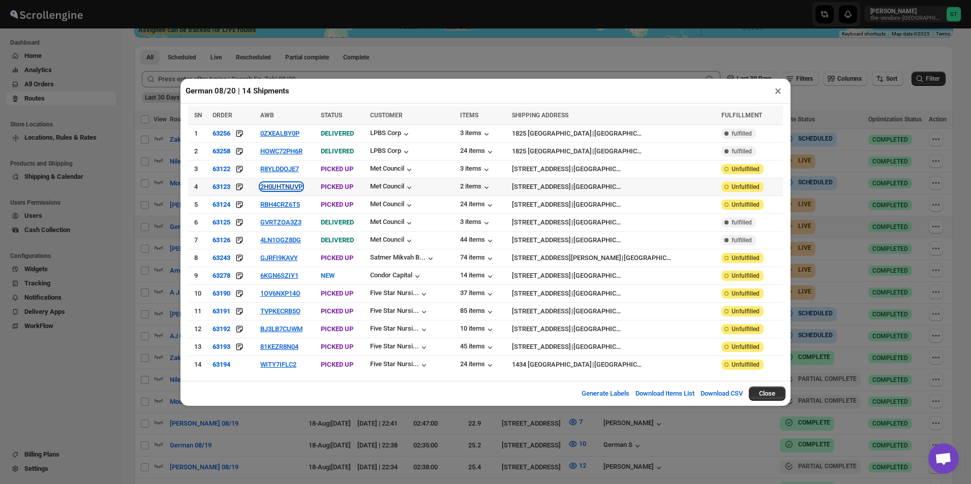
click at [293, 191] on button "2H0UHTNUVP" at bounding box center [281, 187] width 42 height 8
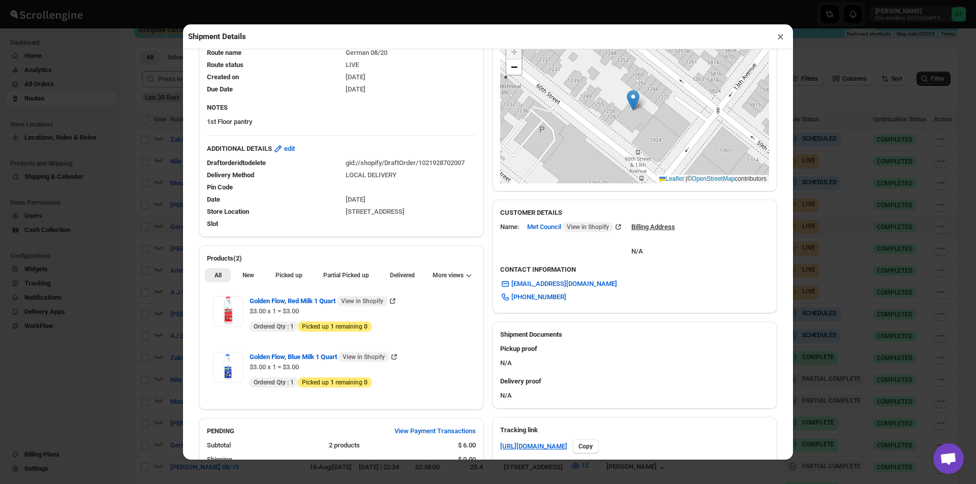
scroll to position [203, 0]
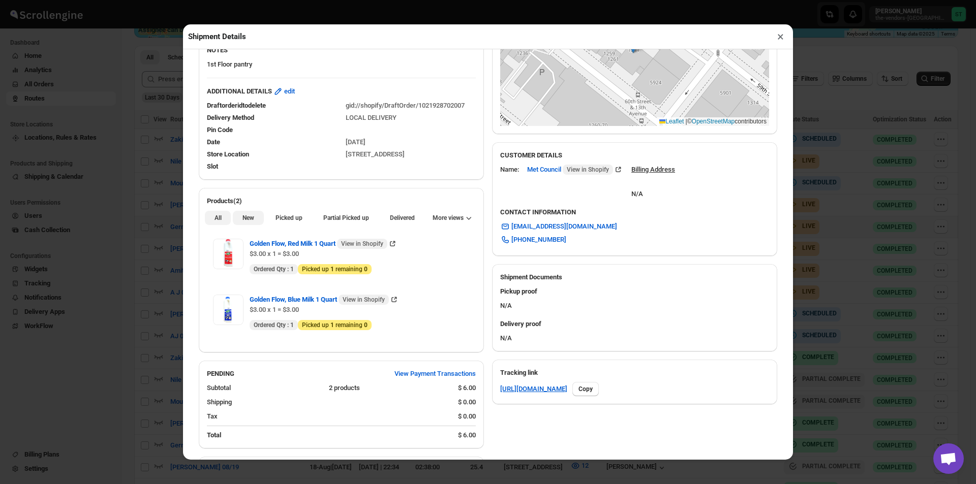
click at [250, 218] on span "New" at bounding box center [248, 218] width 12 height 8
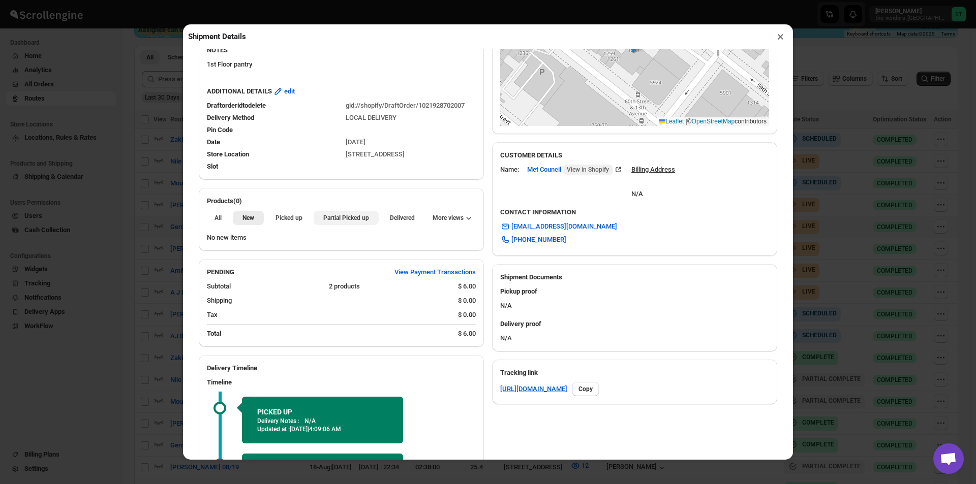
click at [341, 218] on span "Partial Picked up" at bounding box center [346, 218] width 46 height 8
click at [782, 38] on button "×" at bounding box center [780, 36] width 15 height 14
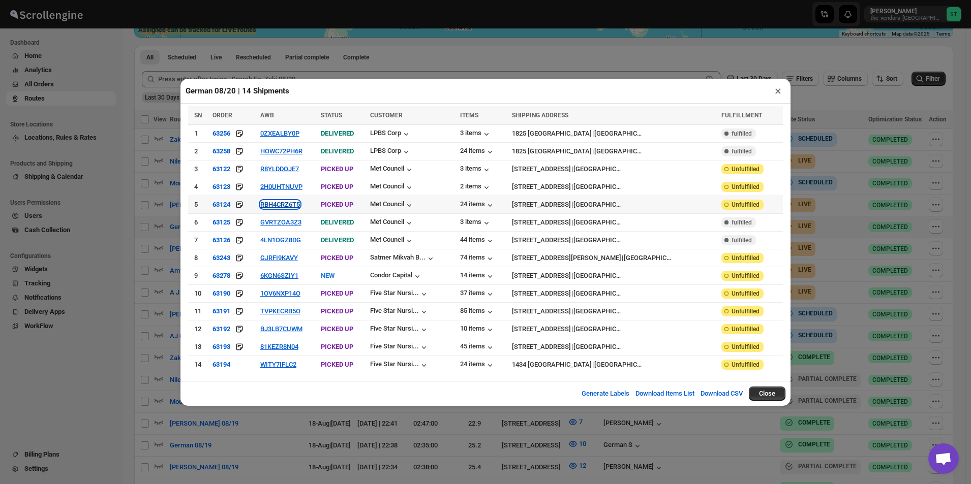
click at [300, 205] on button "RBH4CRZ6T5" at bounding box center [280, 205] width 40 height 8
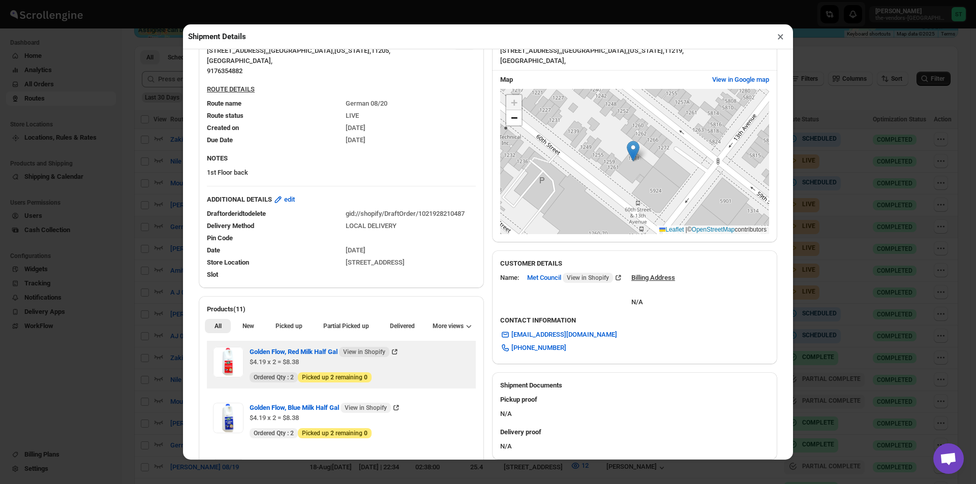
scroll to position [305, 0]
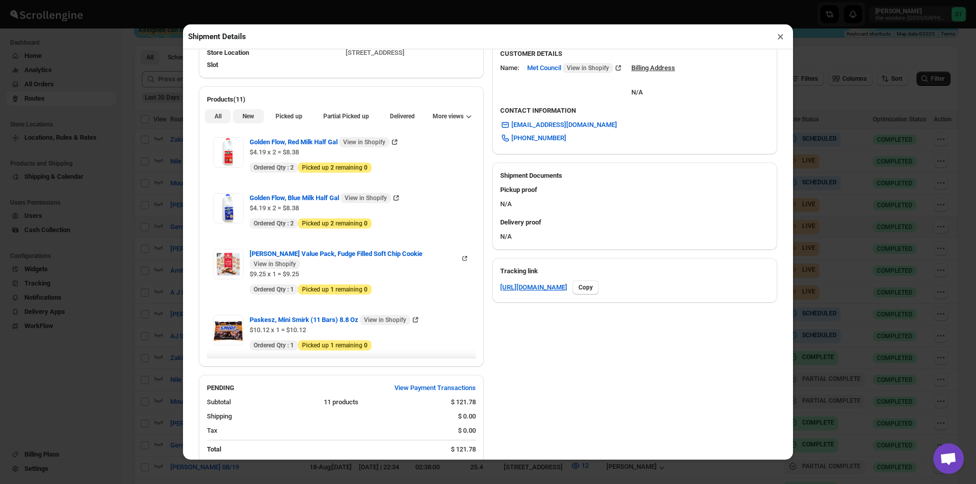
click at [253, 115] on span "New" at bounding box center [248, 116] width 12 height 8
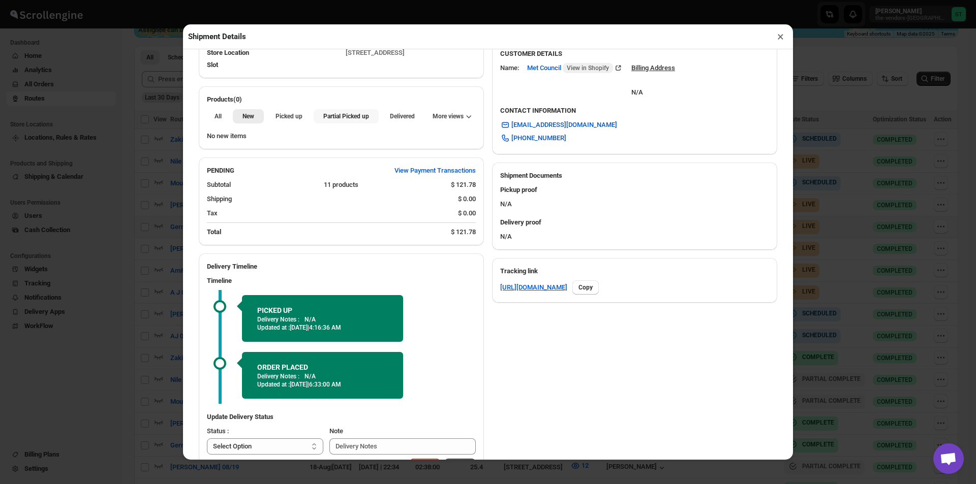
drag, startPoint x: 333, startPoint y: 124, endPoint x: 362, endPoint y: 117, distance: 29.1
click at [336, 122] on button "Partial Picked up" at bounding box center [346, 116] width 65 height 14
click at [778, 40] on button "×" at bounding box center [780, 36] width 15 height 14
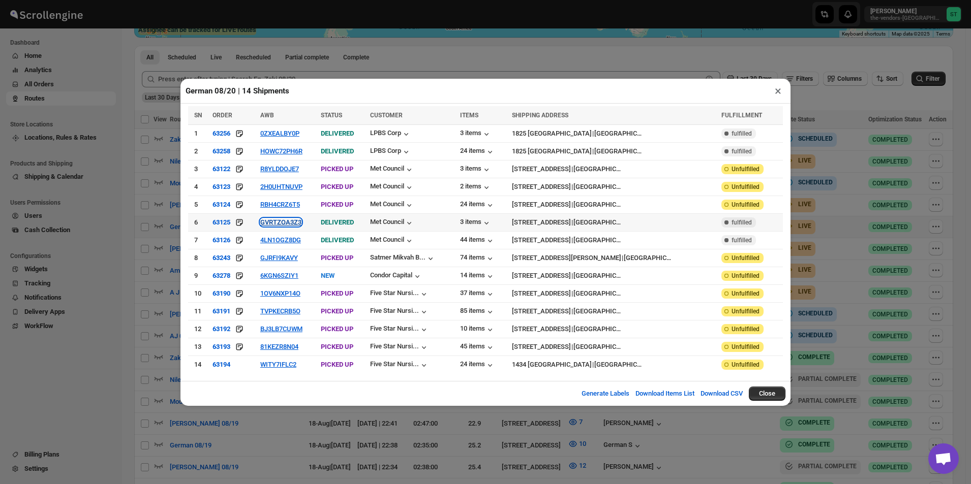
click at [298, 223] on button "GVRTZOA3Z3" at bounding box center [280, 223] width 41 height 8
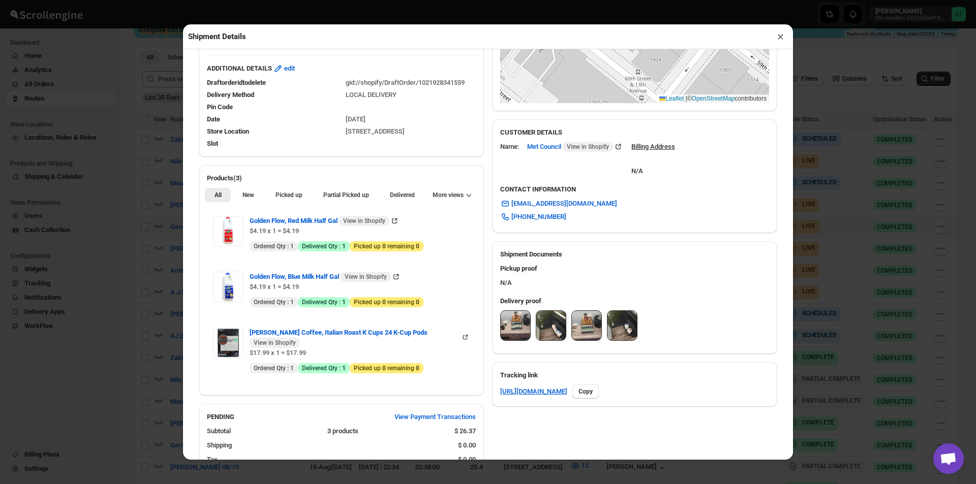
scroll to position [254, 0]
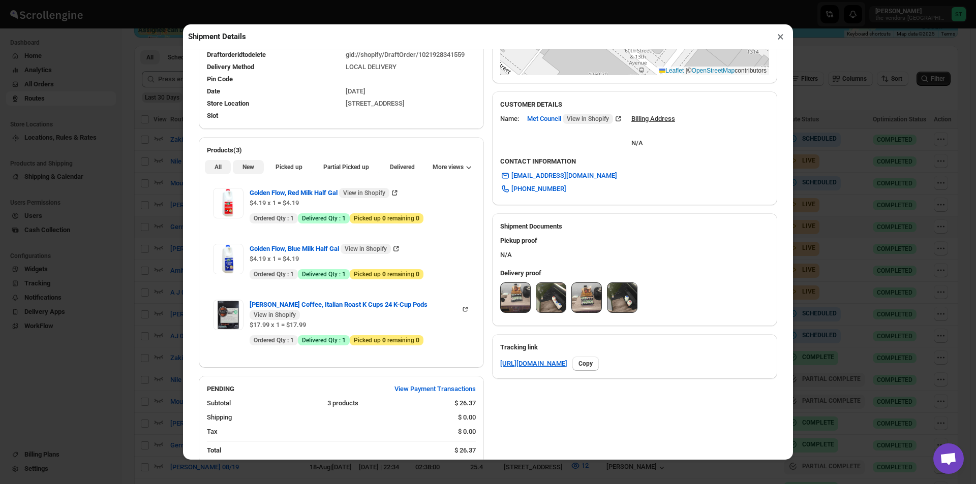
click at [250, 173] on button "New" at bounding box center [248, 167] width 30 height 14
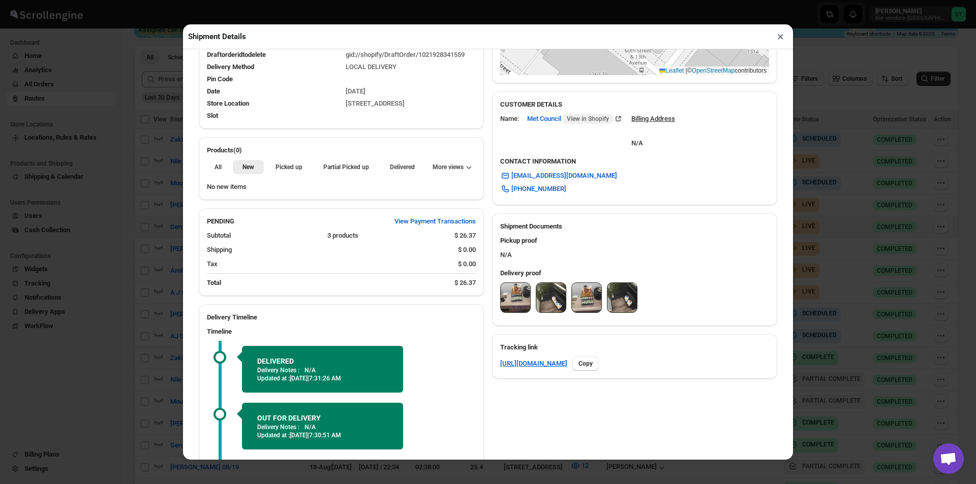
click at [321, 176] on div "All New Picked up Partial Picked up Partial delivered Delivered Returned More v…" at bounding box center [341, 167] width 285 height 22
click at [338, 171] on span "Partial Picked up" at bounding box center [346, 167] width 46 height 8
click at [784, 41] on button "×" at bounding box center [780, 36] width 15 height 14
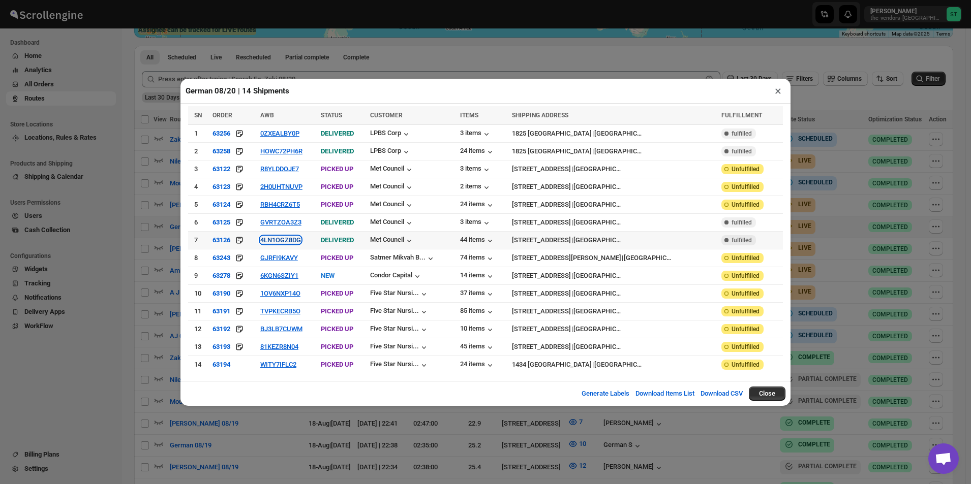
click at [297, 243] on button "4LN1OGZ8DG" at bounding box center [280, 240] width 41 height 8
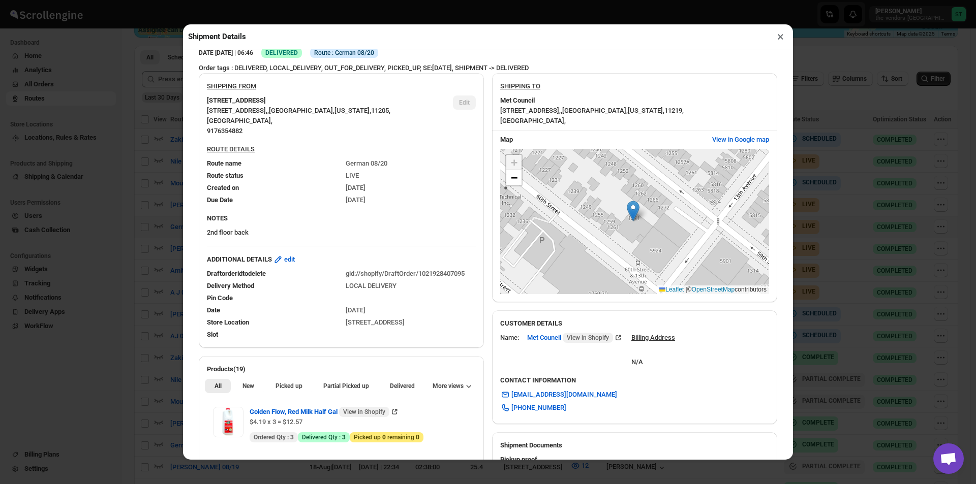
scroll to position [203, 0]
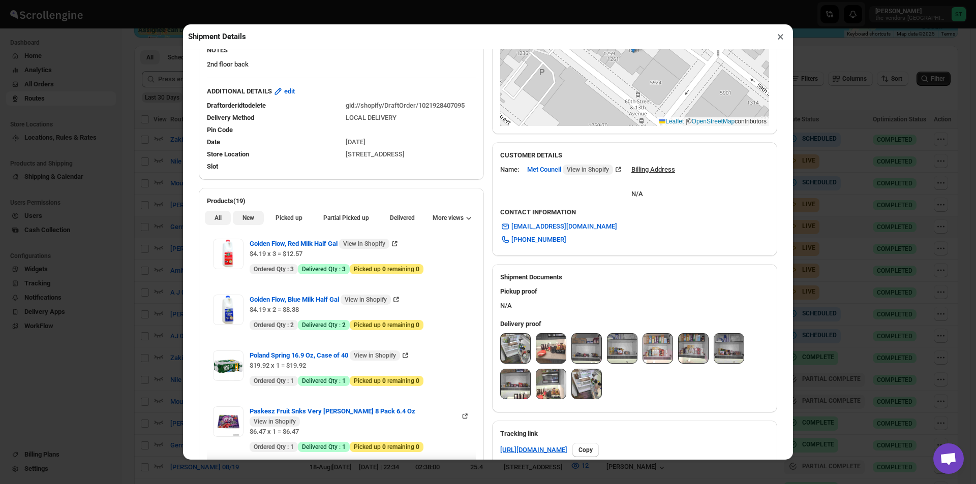
click at [242, 215] on button "New" at bounding box center [248, 218] width 30 height 14
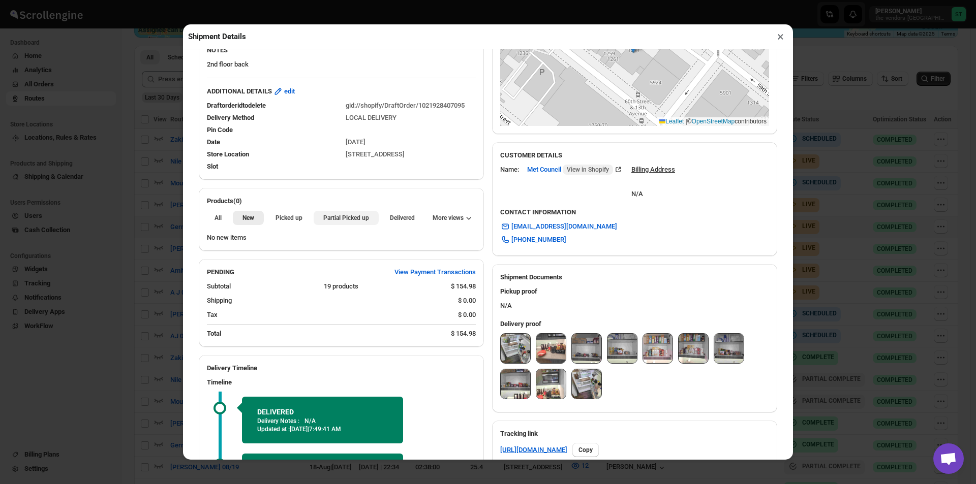
click at [314, 218] on button "Partial Picked up" at bounding box center [346, 218] width 65 height 14
click at [778, 37] on button "×" at bounding box center [780, 36] width 15 height 14
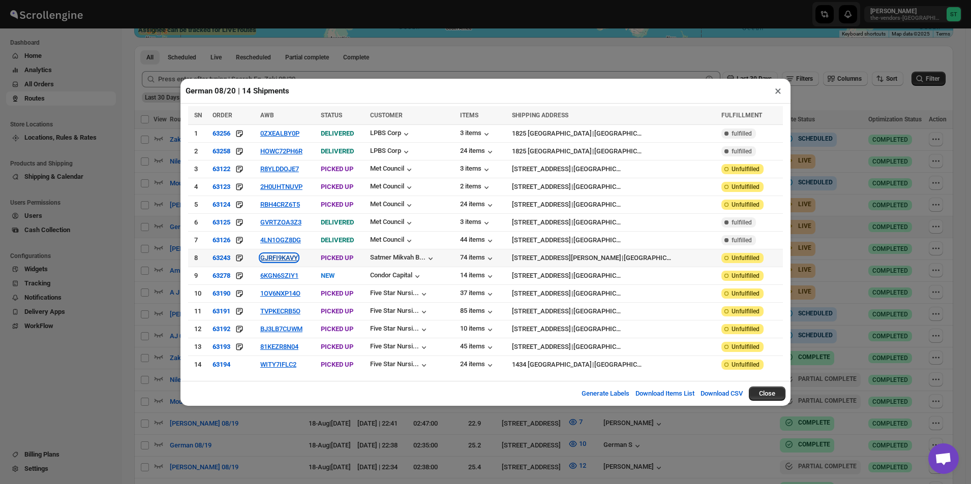
click at [298, 260] on button "GJRFI9KAVY" at bounding box center [279, 258] width 38 height 8
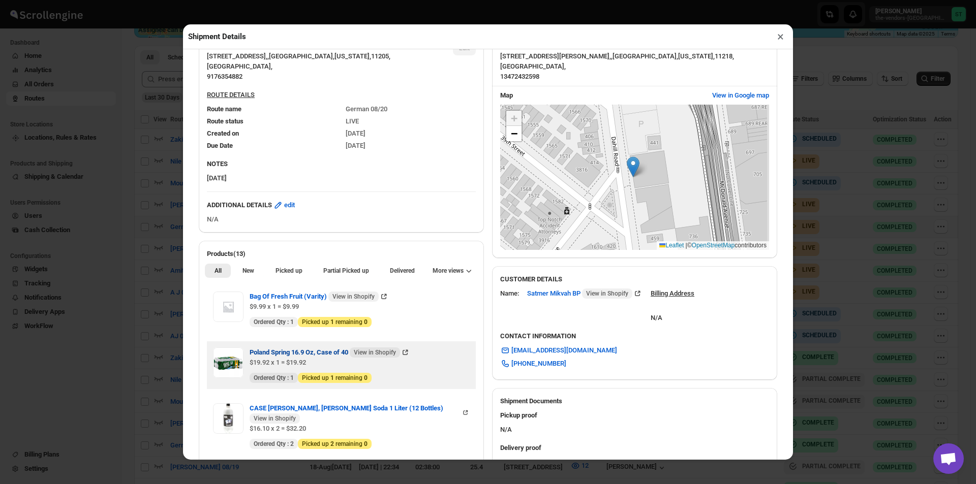
scroll to position [254, 0]
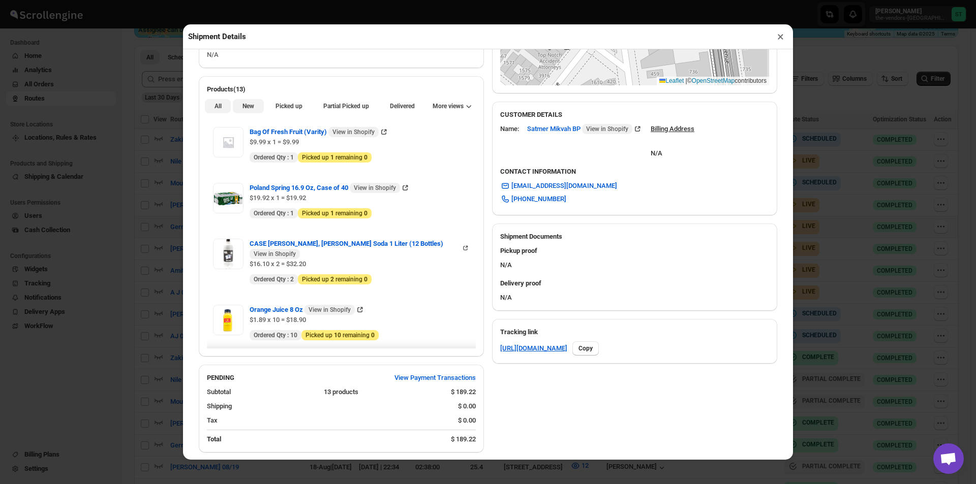
click at [251, 104] on span "New" at bounding box center [248, 106] width 12 height 8
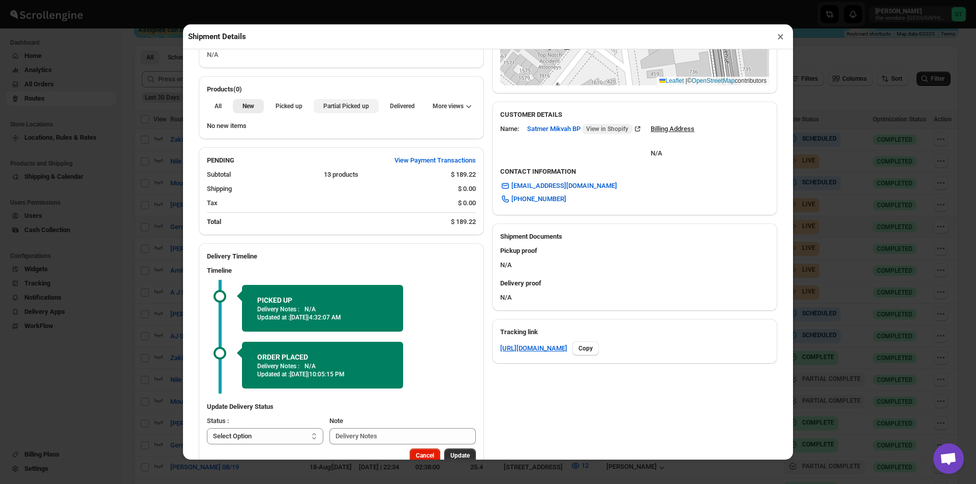
click at [349, 110] on span "Partial Picked up" at bounding box center [346, 106] width 46 height 8
click at [775, 44] on button "×" at bounding box center [780, 36] width 15 height 14
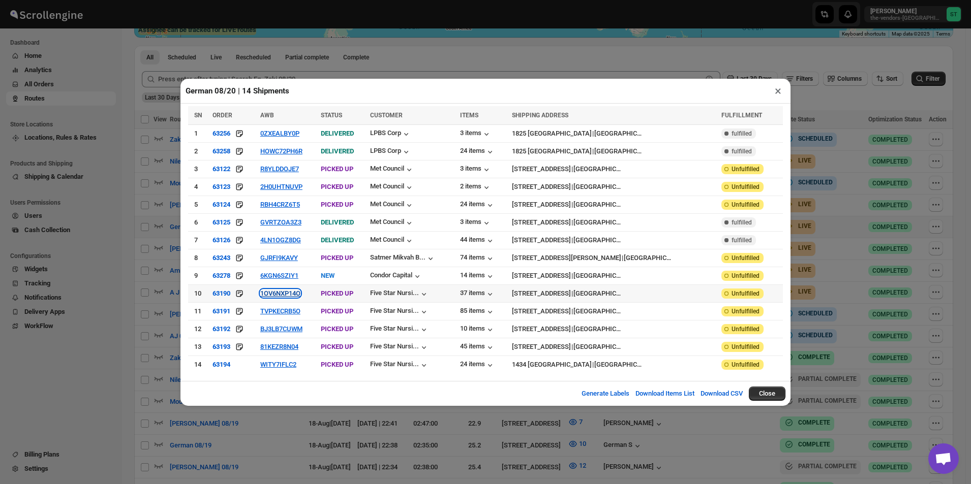
click at [294, 294] on button "1OV6NXP14O" at bounding box center [280, 294] width 40 height 8
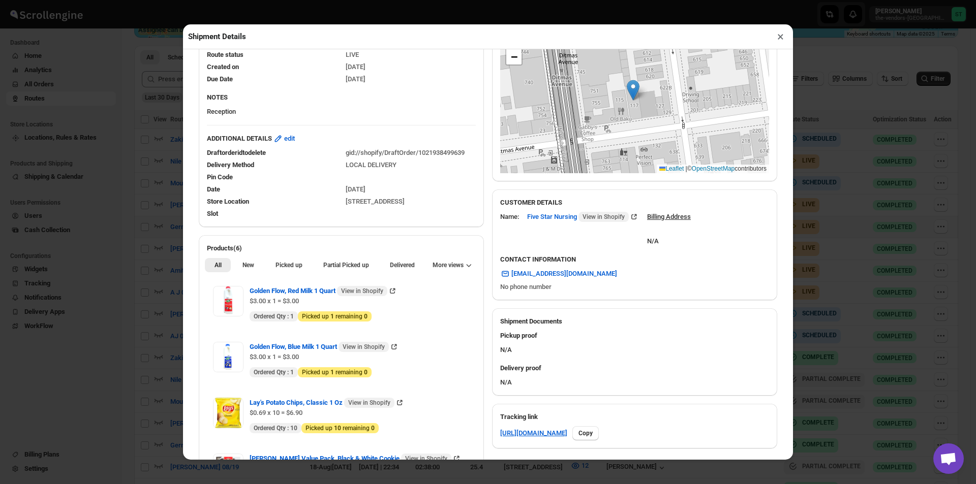
scroll to position [305, 0]
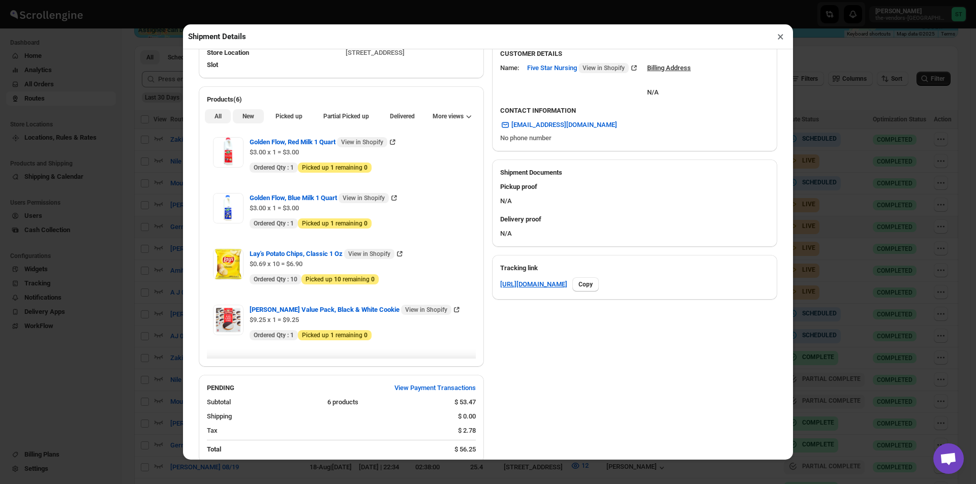
click at [248, 120] on span "New" at bounding box center [248, 116] width 12 height 8
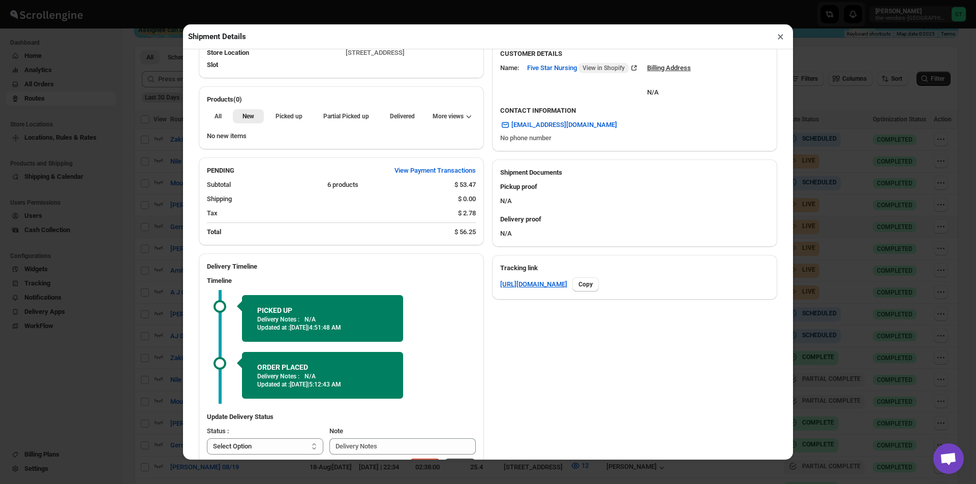
click at [329, 126] on div "All New Picked up Partial Picked up Partial delivered Delivered Returned More v…" at bounding box center [341, 116] width 285 height 22
click at [354, 123] on button "Partial Picked up" at bounding box center [346, 116] width 65 height 14
click at [351, 119] on span "Partial Picked up" at bounding box center [346, 116] width 46 height 8
click at [773, 40] on button "×" at bounding box center [780, 36] width 15 height 14
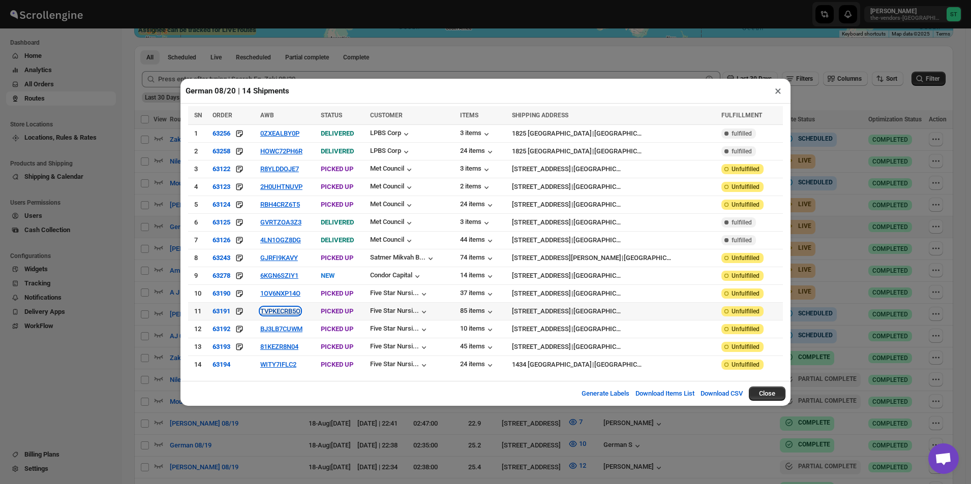
click at [300, 307] on button "TVPKECRB5O" at bounding box center [280, 311] width 40 height 8
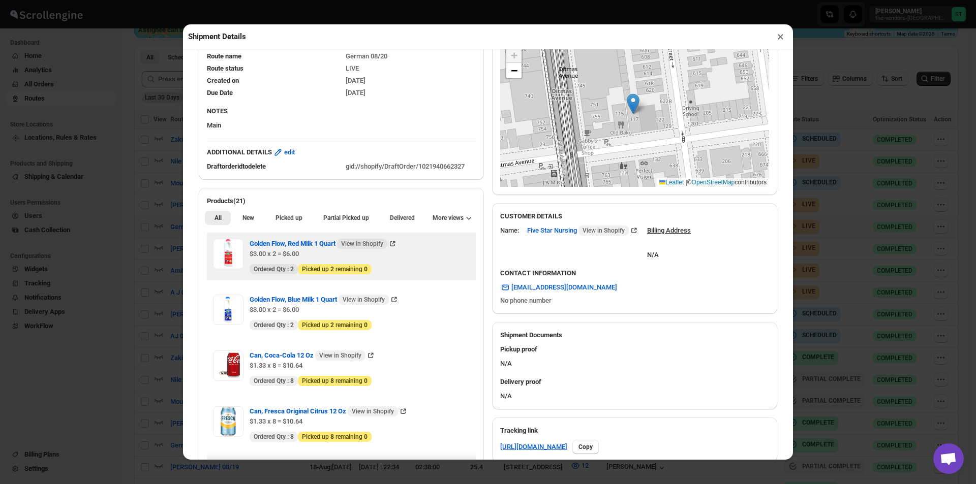
scroll to position [152, 0]
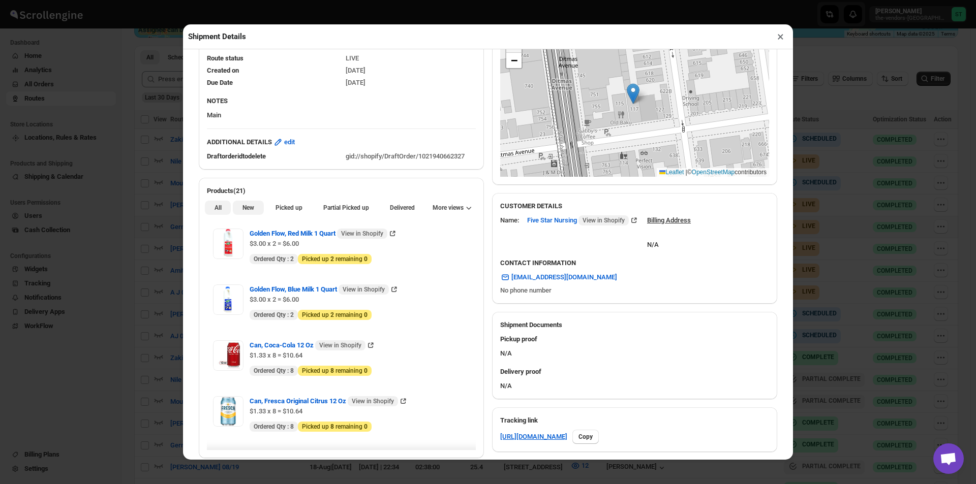
click at [248, 211] on span "New" at bounding box center [248, 208] width 12 height 8
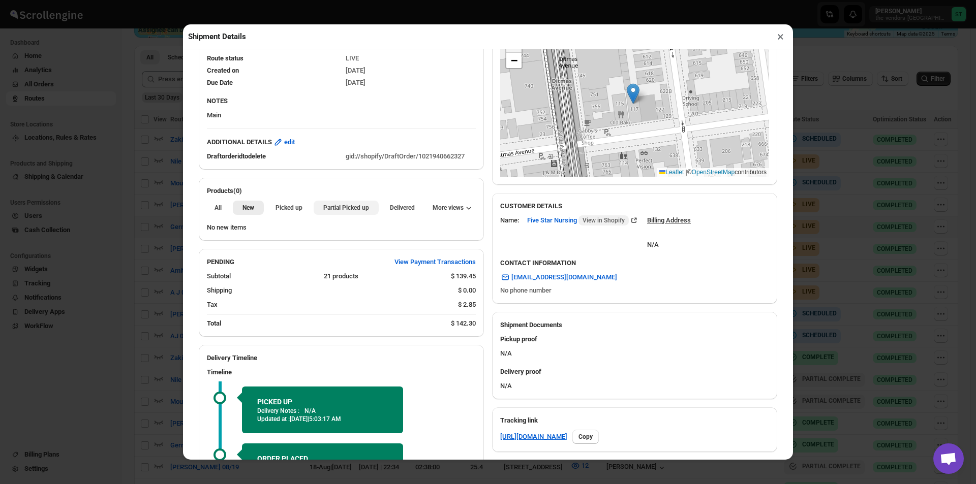
click at [323, 210] on span "Partial Picked up" at bounding box center [346, 208] width 46 height 8
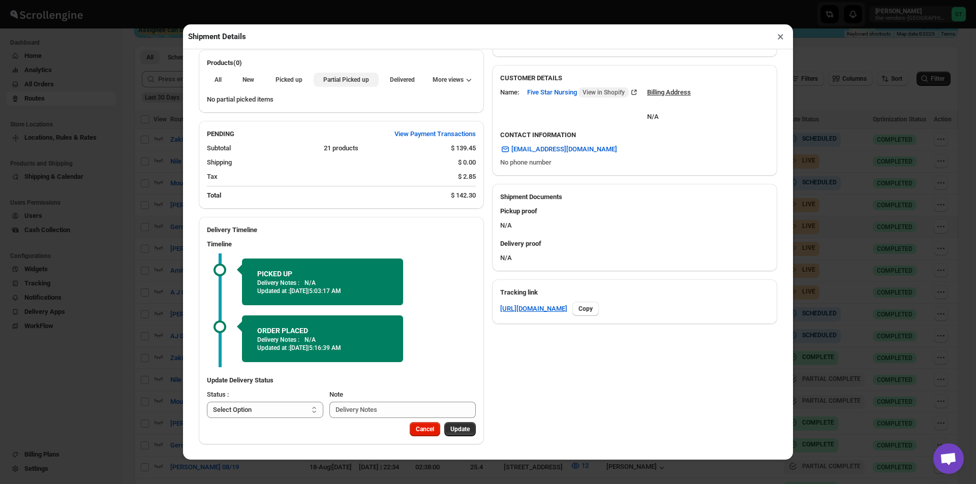
scroll to position [283, 0]
click at [782, 37] on button "×" at bounding box center [780, 36] width 15 height 14
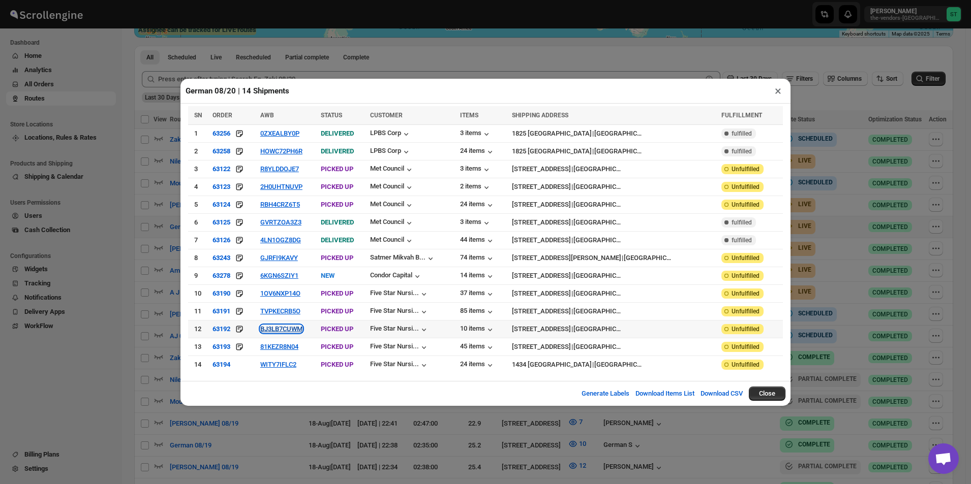
click at [302, 325] on button "BJ3LB7CUWM" at bounding box center [281, 329] width 42 height 8
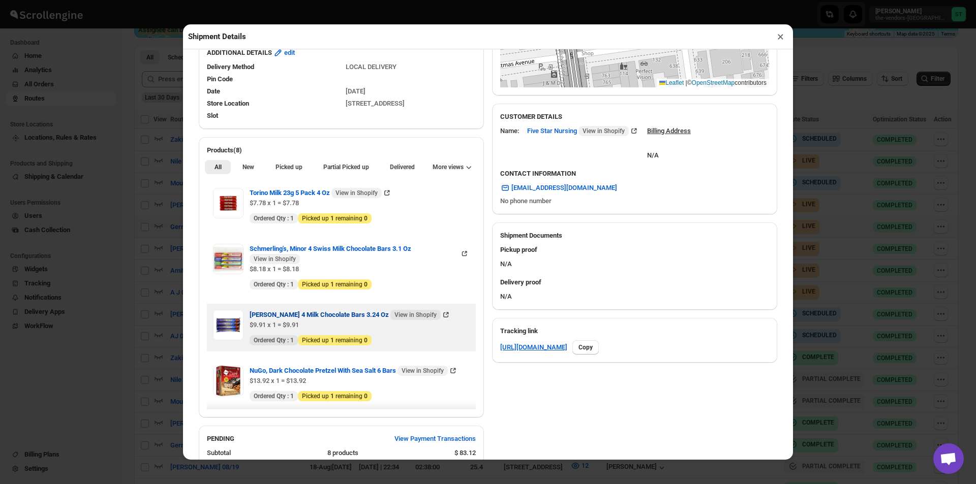
scroll to position [254, 0]
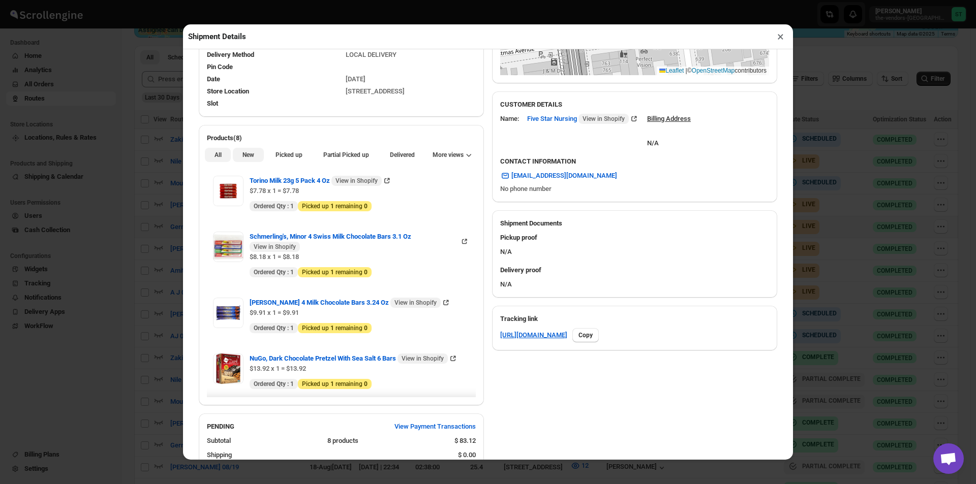
click at [250, 152] on button "New" at bounding box center [248, 155] width 30 height 14
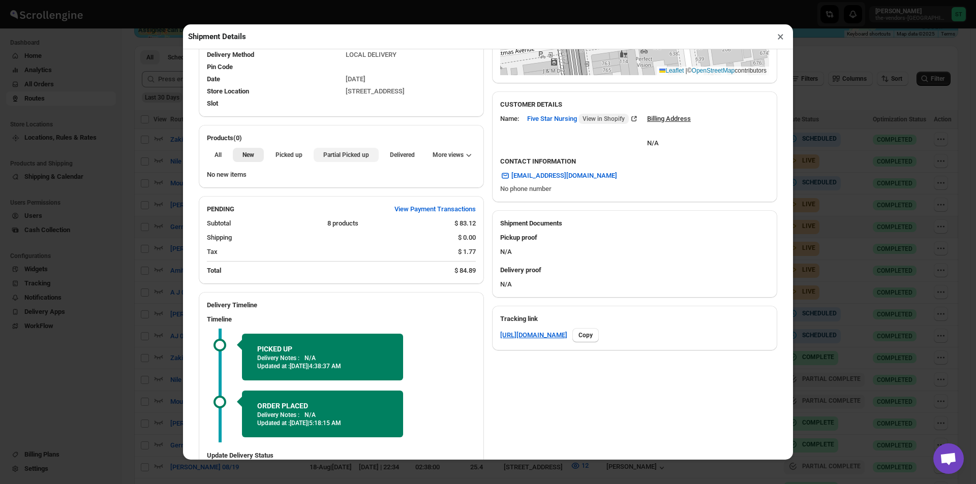
click at [328, 157] on span "Partial Picked up" at bounding box center [346, 155] width 46 height 8
click at [783, 40] on button "×" at bounding box center [780, 36] width 15 height 14
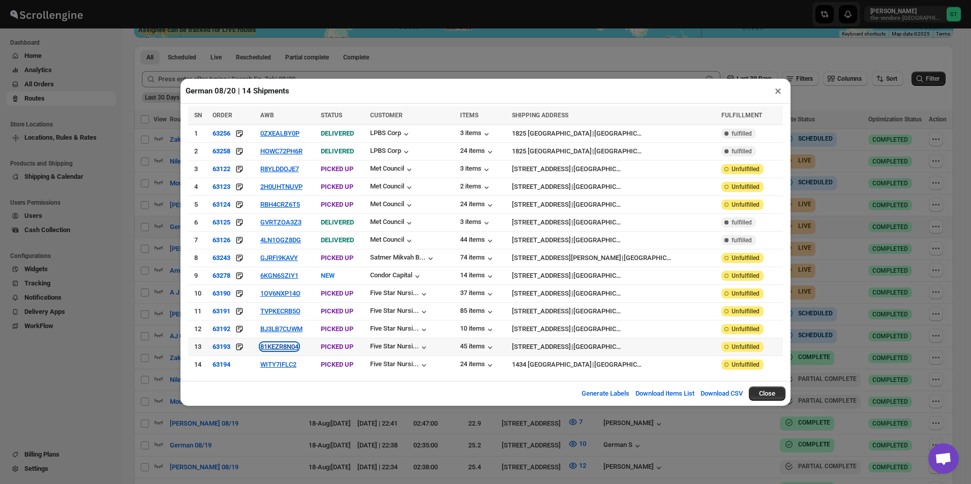
click at [298, 345] on button "81KEZR8N04" at bounding box center [279, 347] width 38 height 8
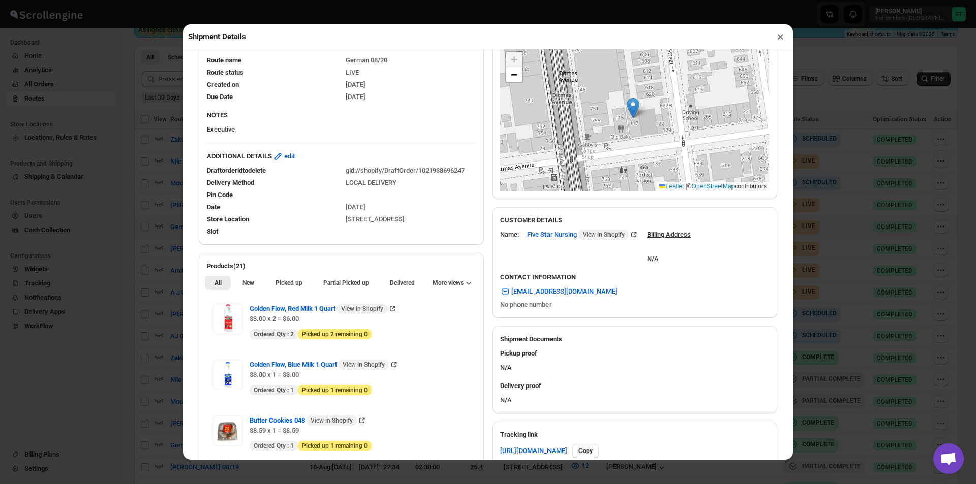
scroll to position [305, 0]
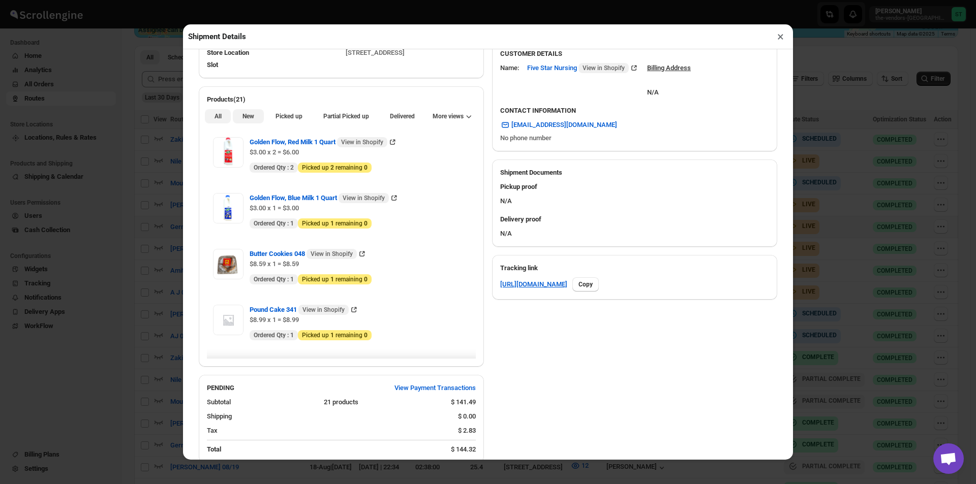
click at [252, 118] on span "New" at bounding box center [248, 116] width 12 height 8
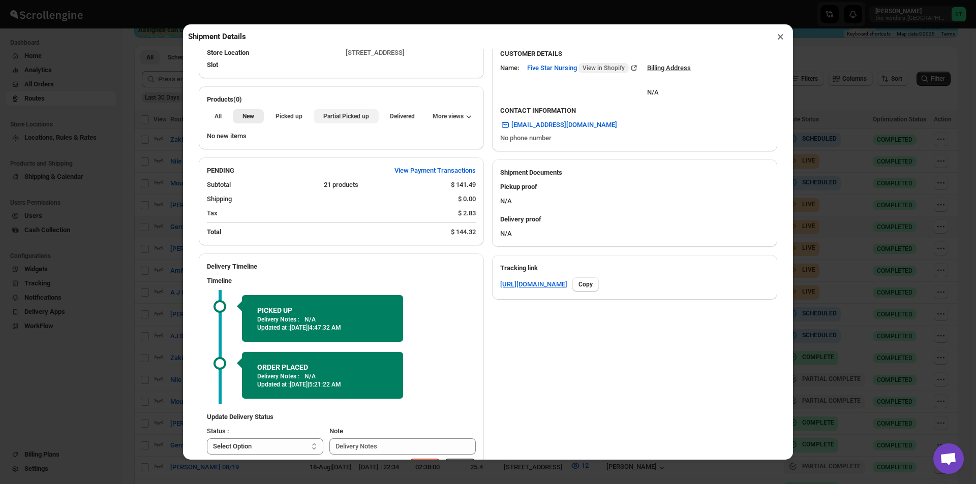
click at [327, 117] on span "Partial Picked up" at bounding box center [346, 116] width 46 height 8
click at [777, 41] on button "×" at bounding box center [780, 36] width 15 height 14
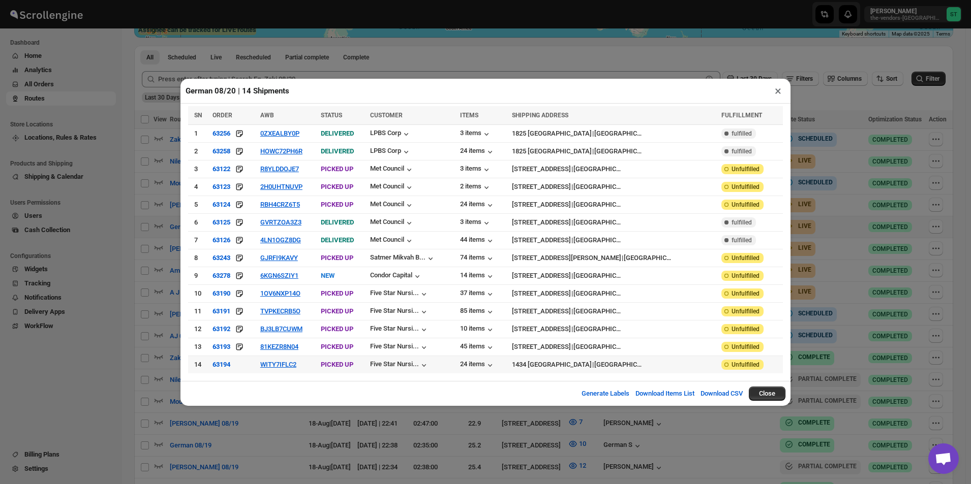
click at [292, 356] on td "WITY7IFLC2" at bounding box center [287, 365] width 60 height 18
click at [288, 368] on td "WITY7IFLC2" at bounding box center [287, 365] width 60 height 18
click at [293, 365] on button "WITY7IFLC2" at bounding box center [278, 365] width 36 height 8
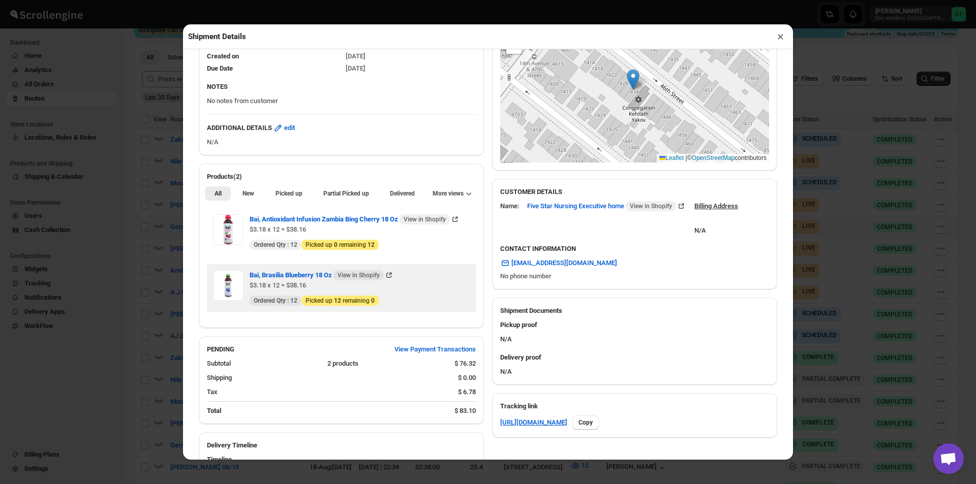
scroll to position [254, 0]
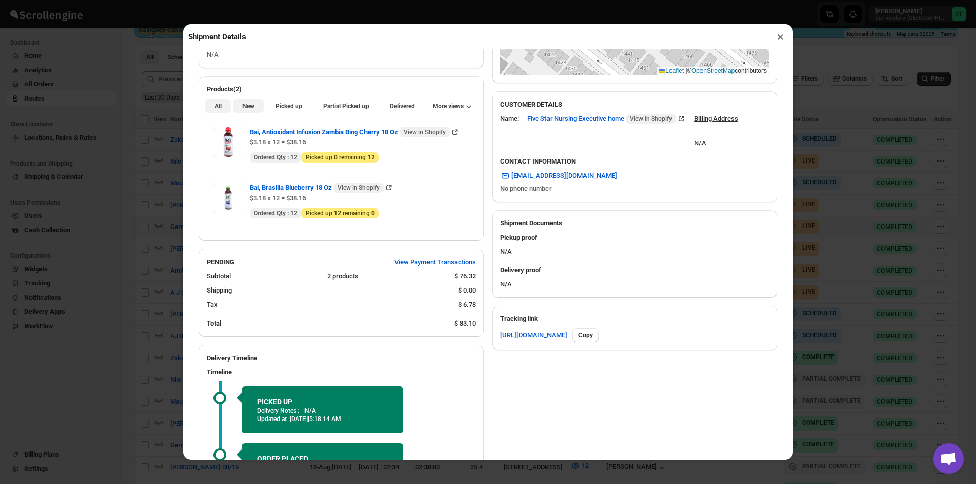
click at [244, 107] on span "New" at bounding box center [248, 106] width 12 height 8
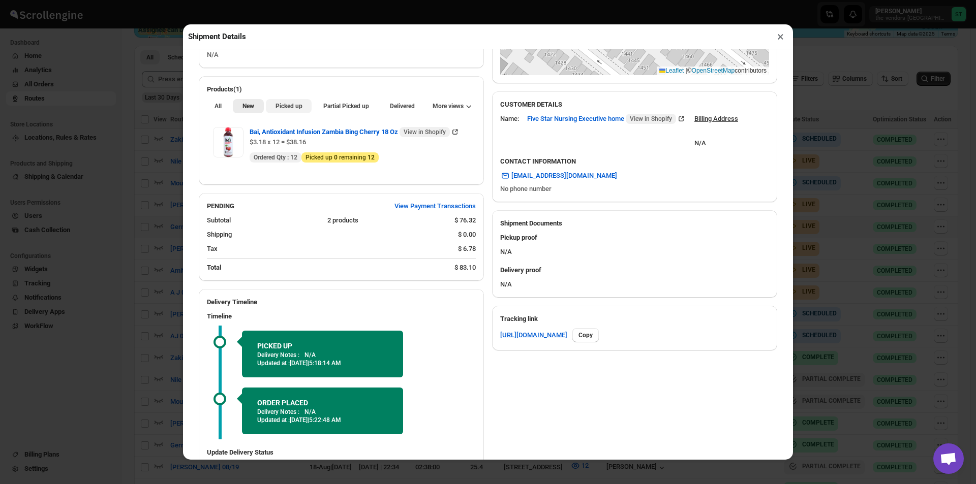
click at [293, 107] on span "Picked up" at bounding box center [288, 106] width 27 height 8
click at [248, 112] on button "New" at bounding box center [248, 106] width 30 height 14
click at [781, 39] on button "×" at bounding box center [780, 36] width 15 height 14
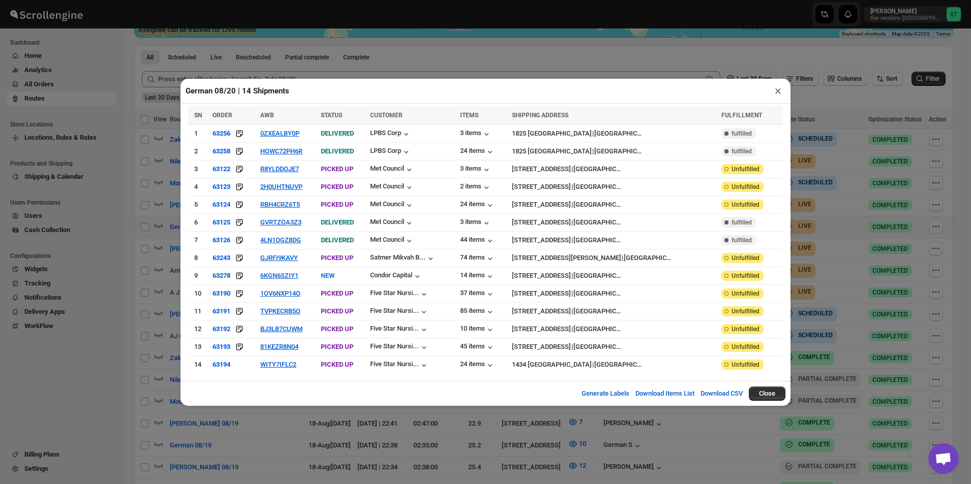
click at [775, 98] on button "×" at bounding box center [778, 91] width 15 height 14
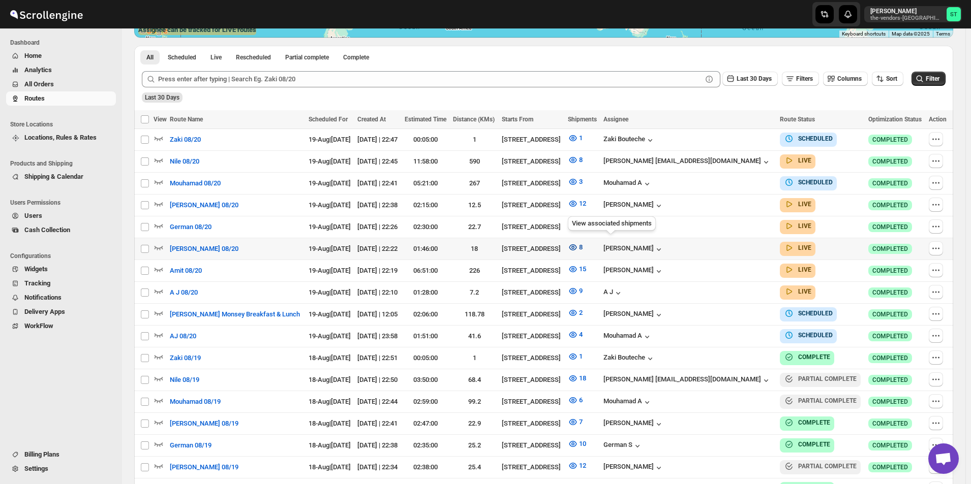
click at [578, 245] on icon "button" at bounding box center [573, 247] width 10 height 10
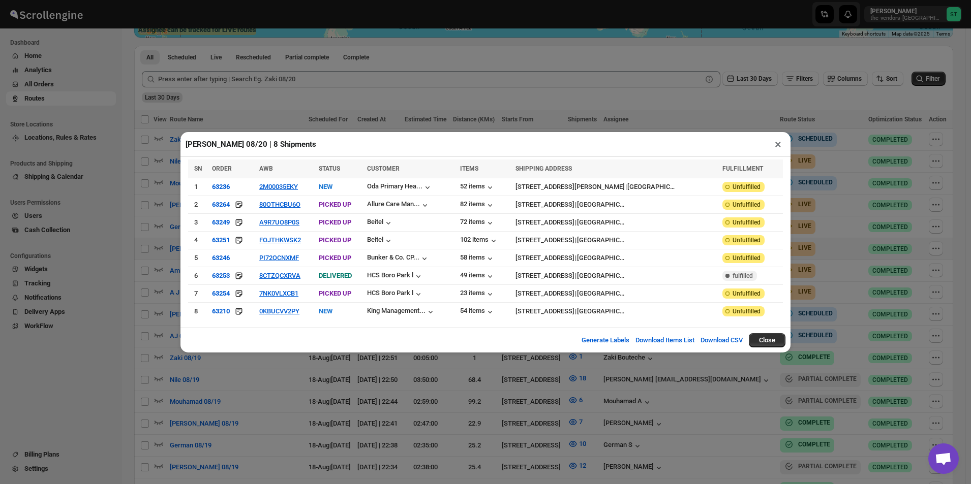
click at [775, 147] on button "×" at bounding box center [778, 144] width 15 height 14
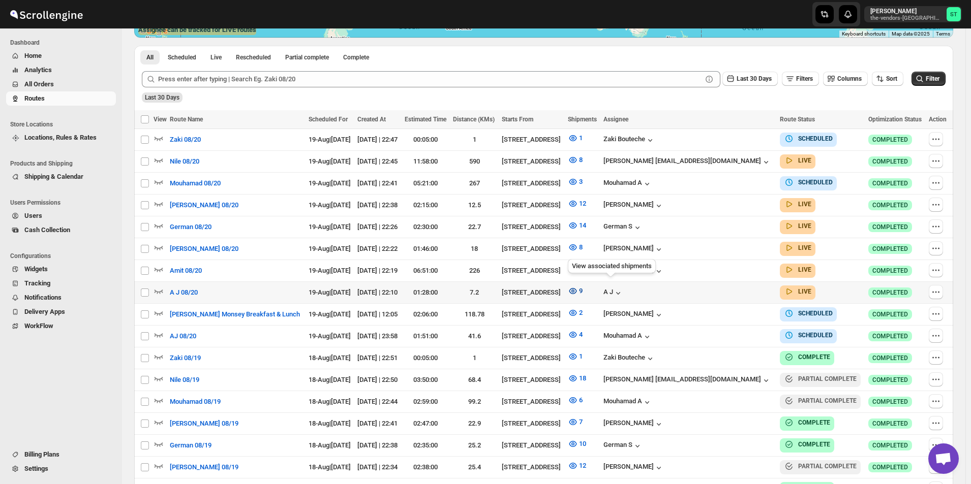
click at [578, 287] on icon "button" at bounding box center [573, 291] width 10 height 10
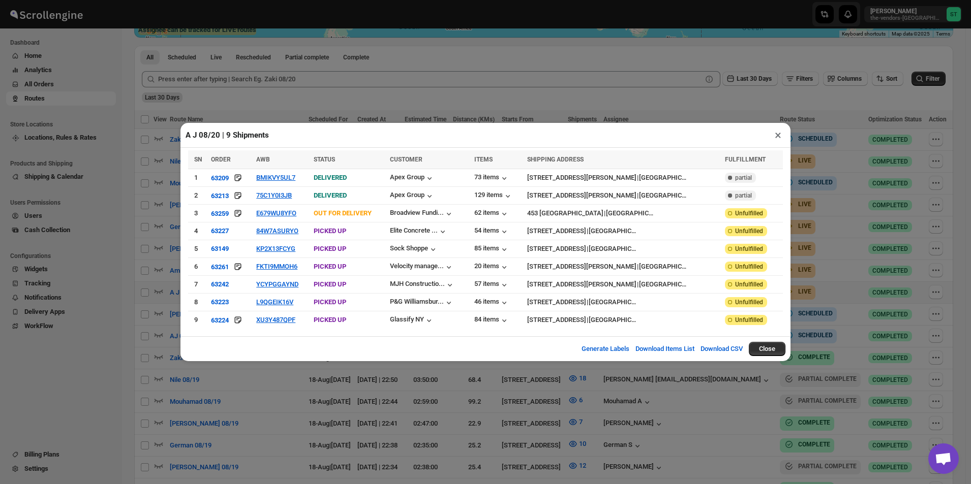
click at [775, 137] on button "×" at bounding box center [778, 135] width 15 height 14
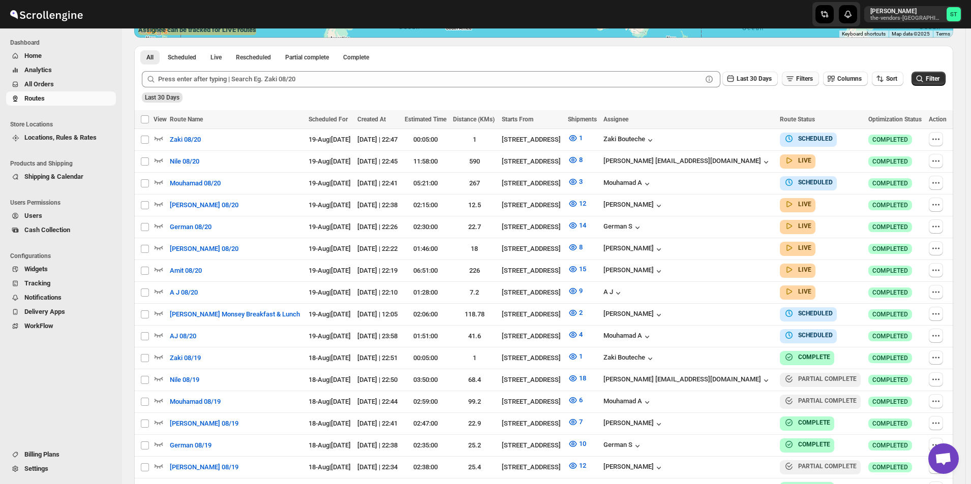
click at [813, 81] on span "Filters" at bounding box center [804, 78] width 17 height 7
click at [807, 121] on span "Add" at bounding box center [809, 119] width 11 height 8
click at [757, 121] on span "Select" at bounding box center [753, 120] width 16 height 8
click at [758, 140] on button "Assignee" at bounding box center [757, 141] width 70 height 16
click at [847, 122] on div "Select value" at bounding box center [829, 119] width 51 height 8
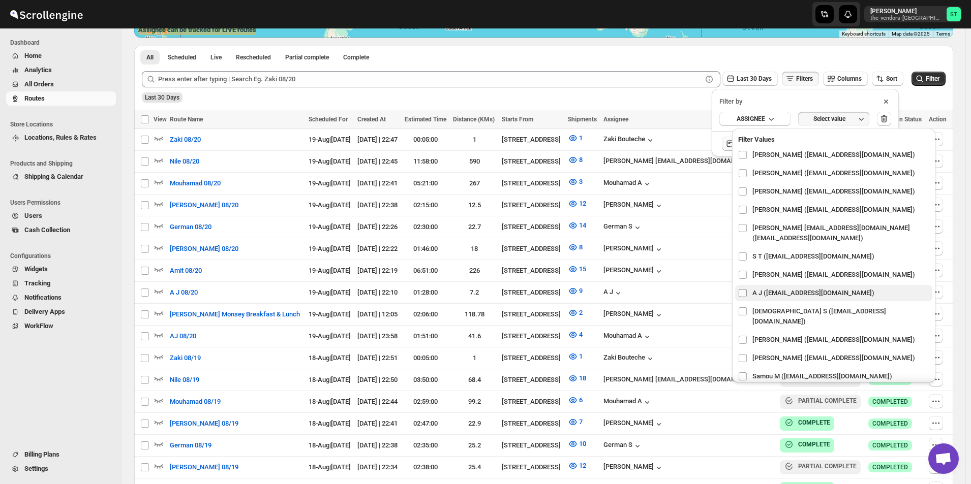
click at [743, 295] on input "checkbox" at bounding box center [743, 293] width 8 height 8
checkbox input "true"
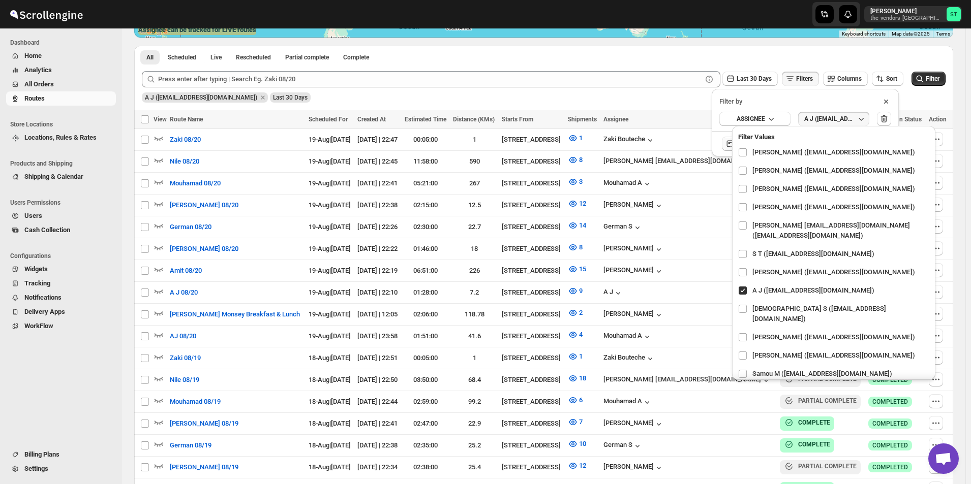
click at [695, 102] on div "A J (ajay6061996@gmail.com) Last 30 Days" at bounding box center [543, 93] width 806 height 17
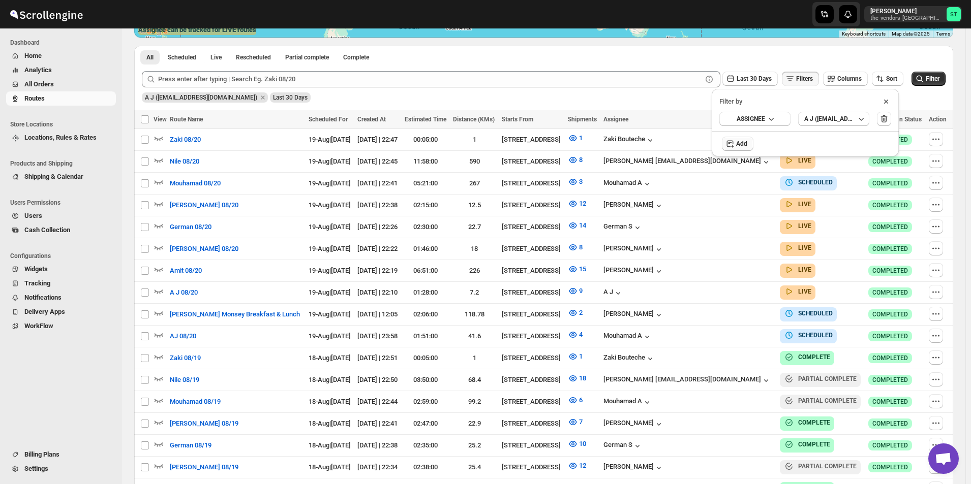
click at [951, 79] on div "Submit Last 30 Days Filters Columns Sort Filter A J (ajay6061996@gmail.com) Las…" at bounding box center [543, 87] width 819 height 47
click at [939, 79] on span "Filter" at bounding box center [933, 78] width 14 height 7
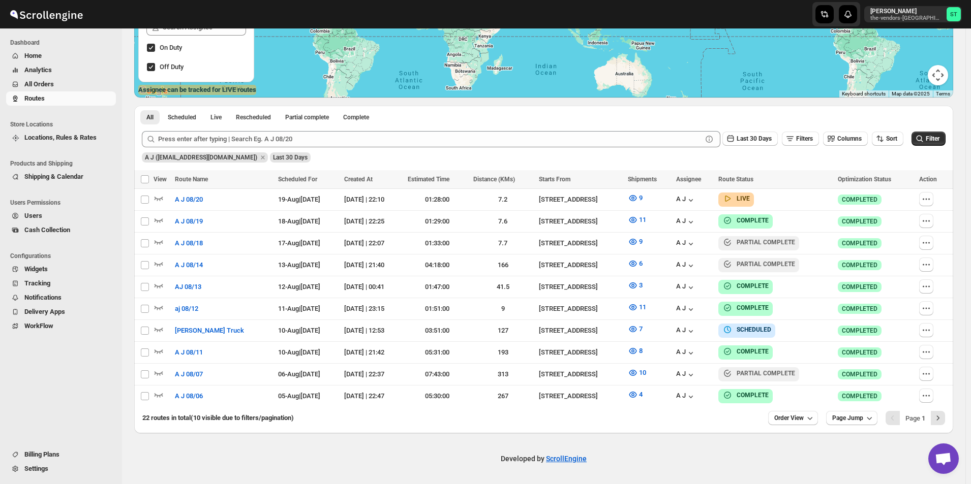
scroll to position [189, 0]
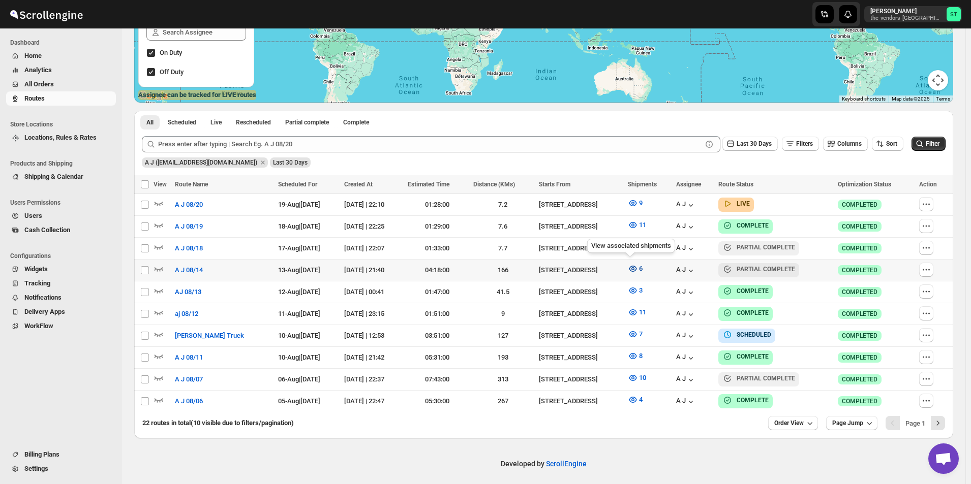
click at [630, 269] on icon "button" at bounding box center [633, 269] width 8 height 6
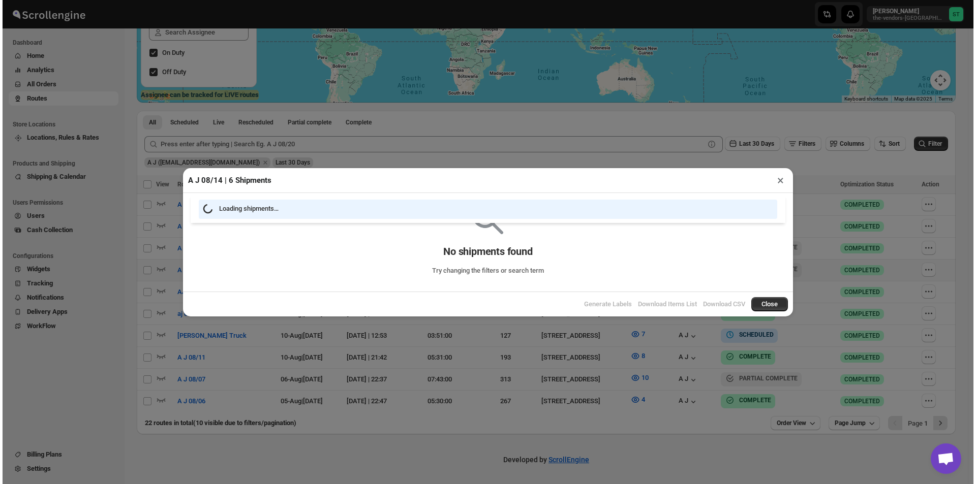
scroll to position [185, 0]
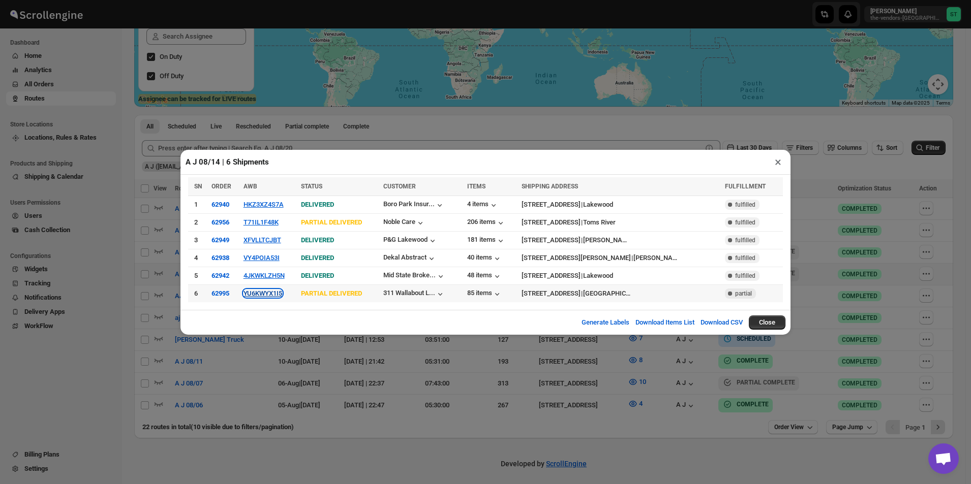
click at [267, 293] on button "YU6KWYX1I5" at bounding box center [262, 294] width 39 height 8
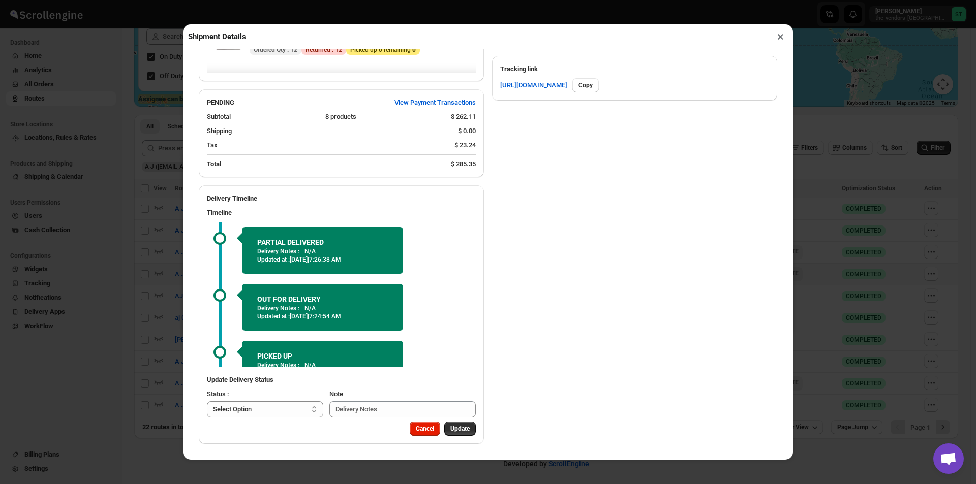
scroll to position [430, 0]
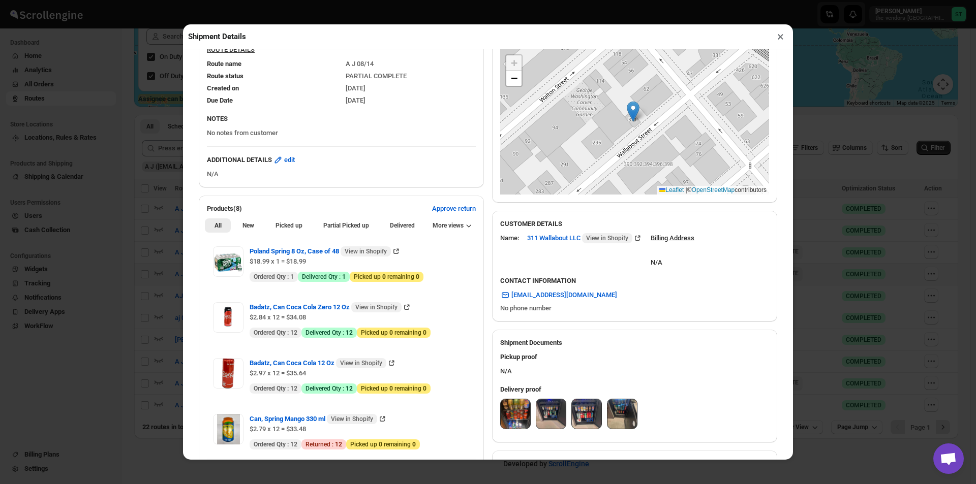
click at [504, 280] on h3 "CONTACT INFORMATION" at bounding box center [634, 281] width 269 height 10
click at [519, 419] on img at bounding box center [515, 413] width 29 height 29
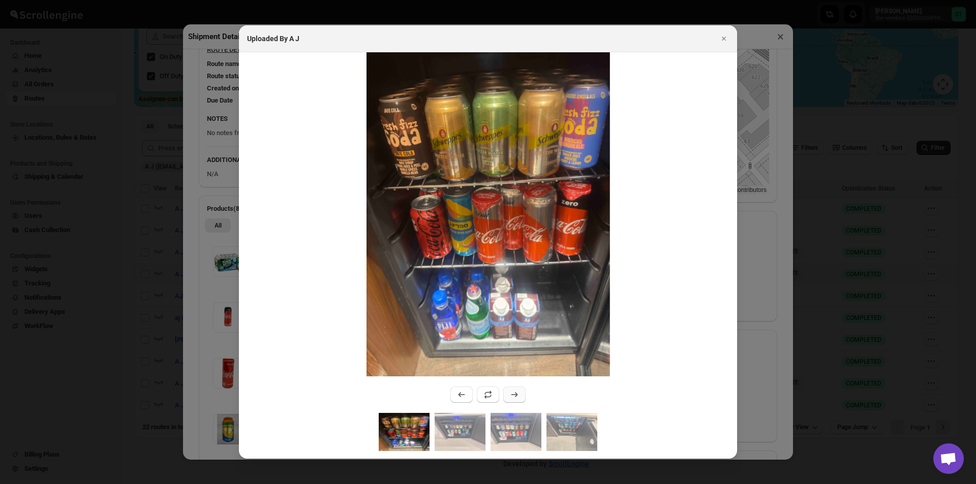
click at [514, 396] on icon ":rapj:" at bounding box center [514, 395] width 10 height 10
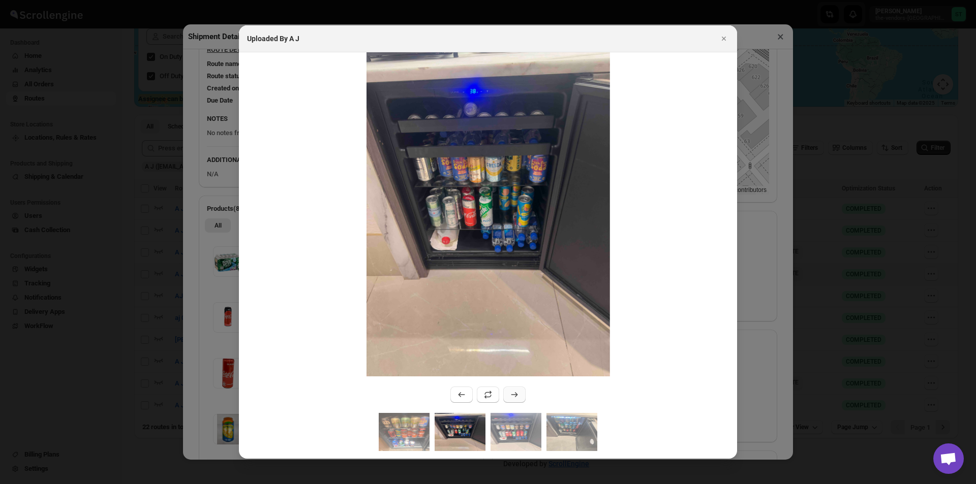
click at [514, 395] on icon ":rapj:" at bounding box center [514, 395] width 10 height 10
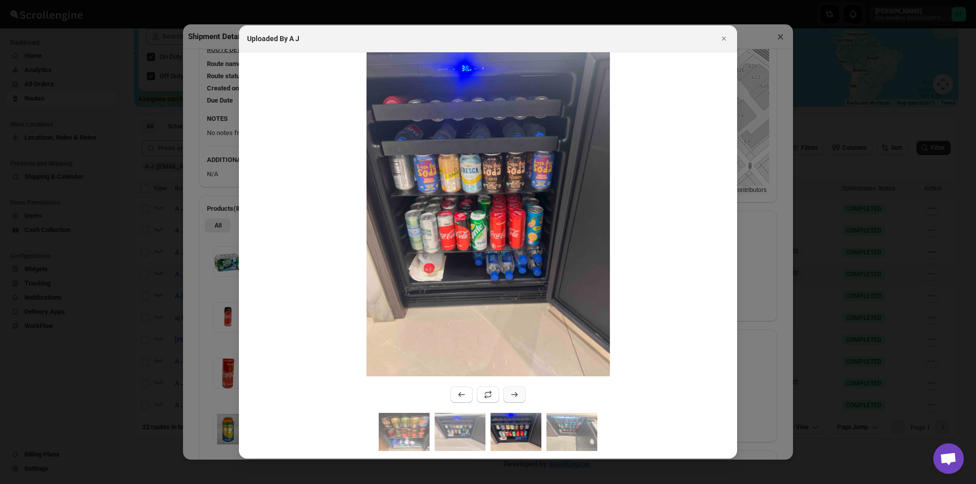
click at [514, 394] on icon ":rapj:" at bounding box center [514, 395] width 10 height 10
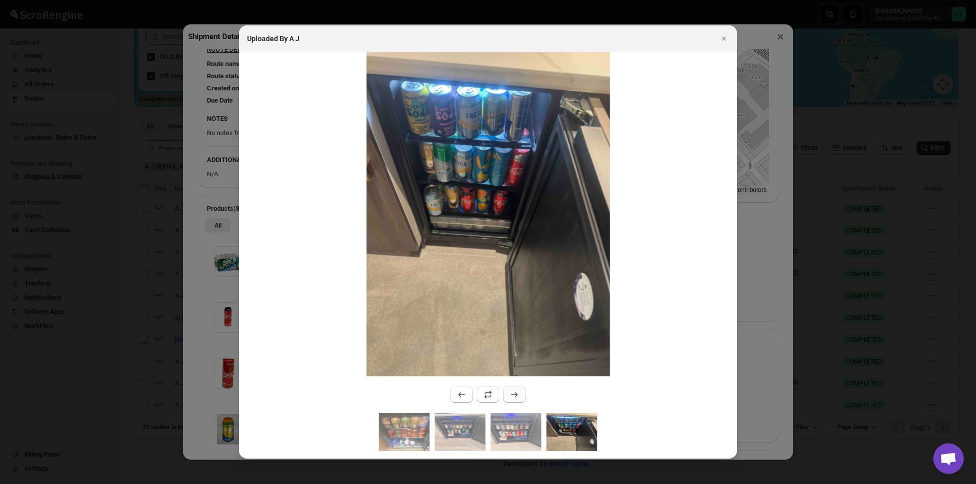
click at [514, 394] on icon ":rapj:" at bounding box center [514, 395] width 10 height 10
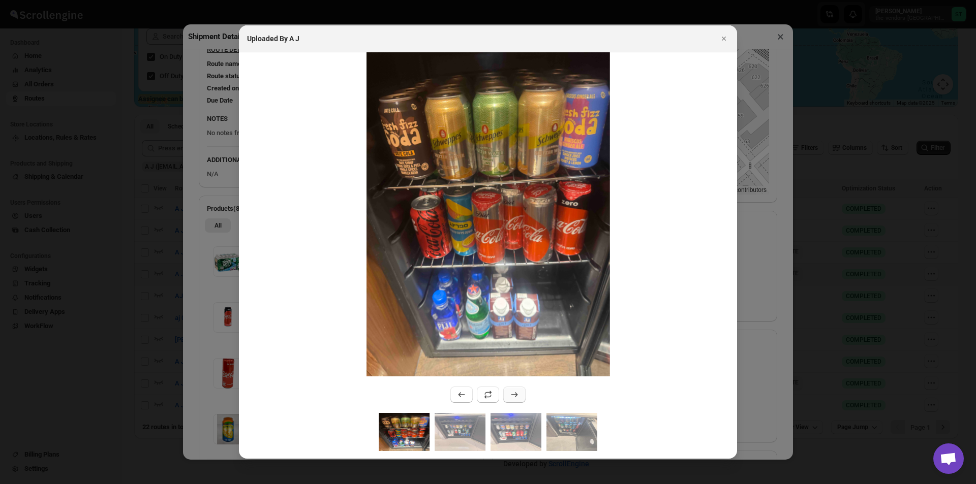
click at [514, 394] on icon ":rapj:" at bounding box center [514, 395] width 10 height 10
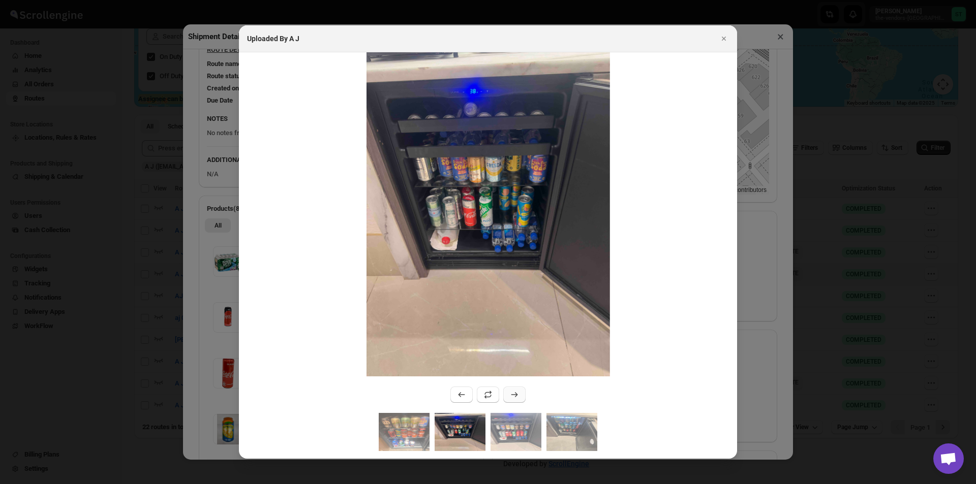
click at [514, 394] on icon ":rapj:" at bounding box center [514, 395] width 10 height 10
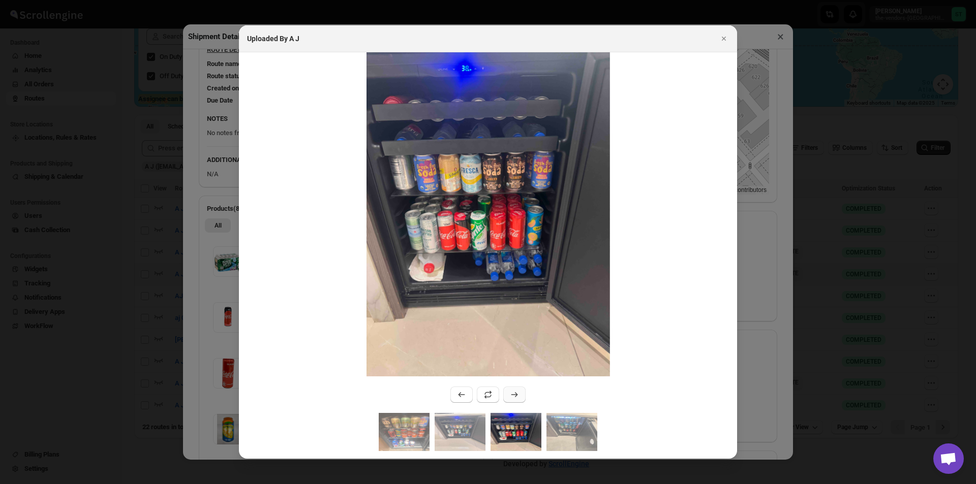
click at [514, 394] on icon ":rapj:" at bounding box center [514, 395] width 10 height 10
